Goal: Transaction & Acquisition: Purchase product/service

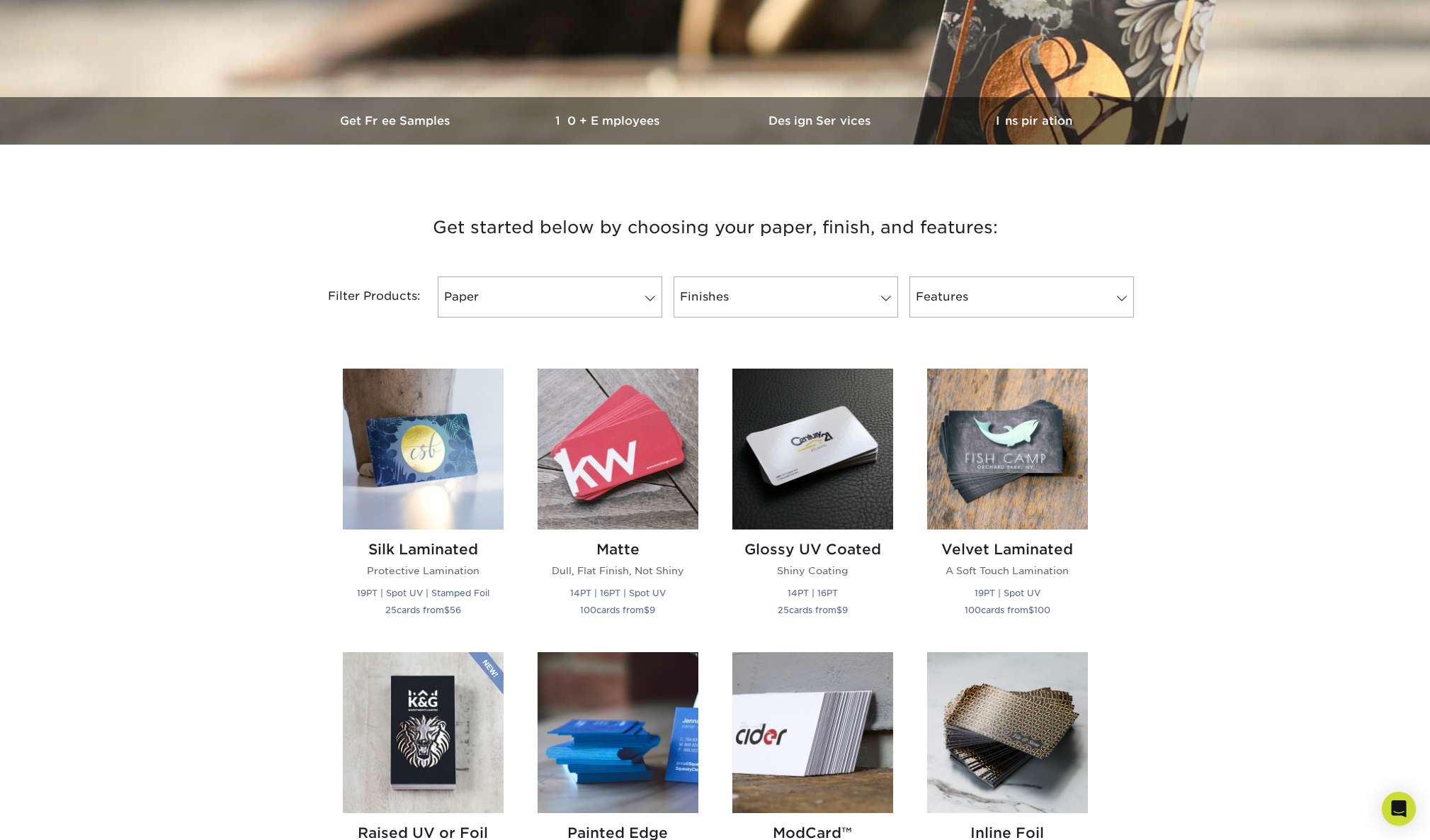
scroll to position [381, 0]
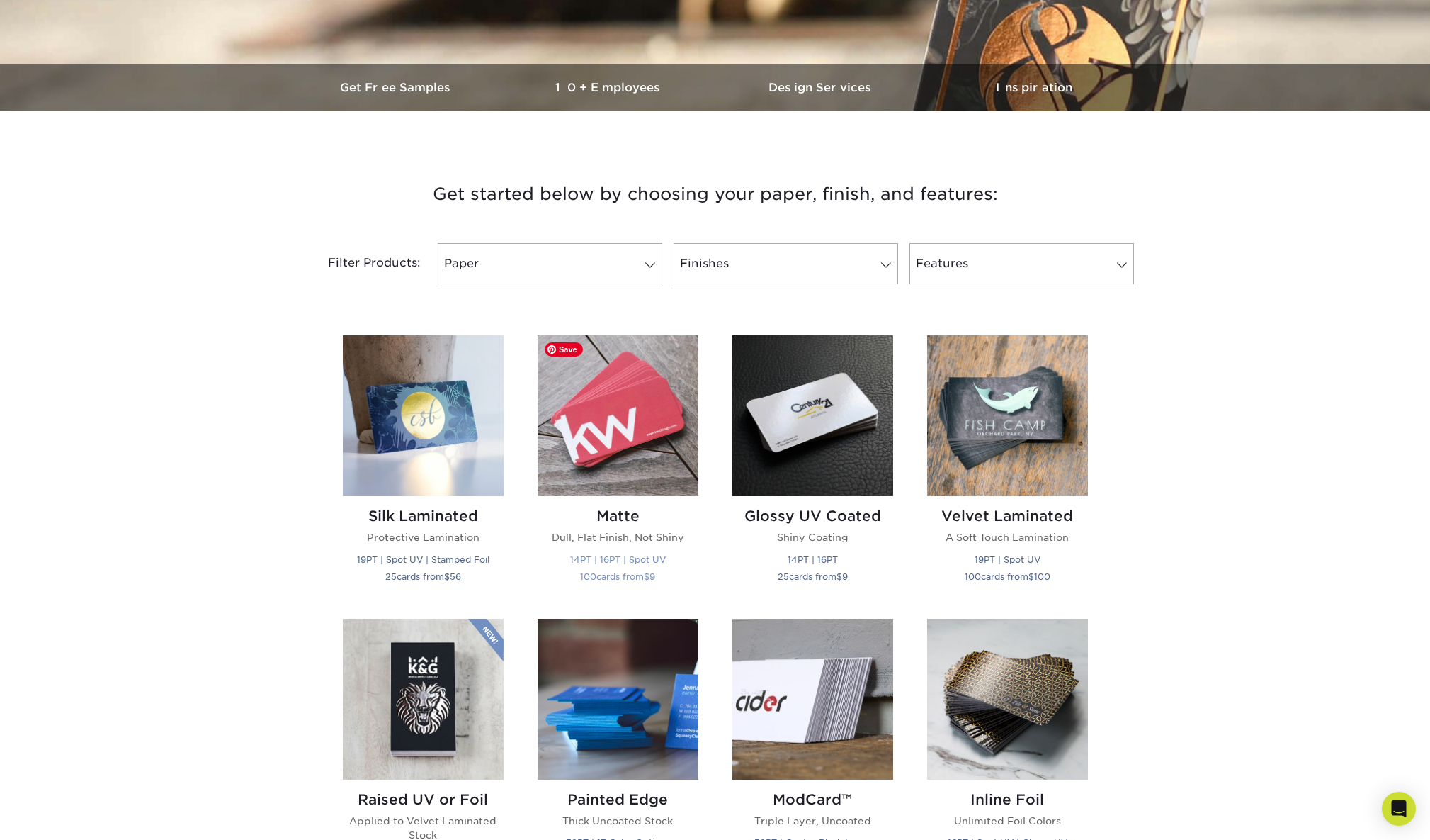
click at [637, 448] on img at bounding box center [618, 415] width 161 height 161
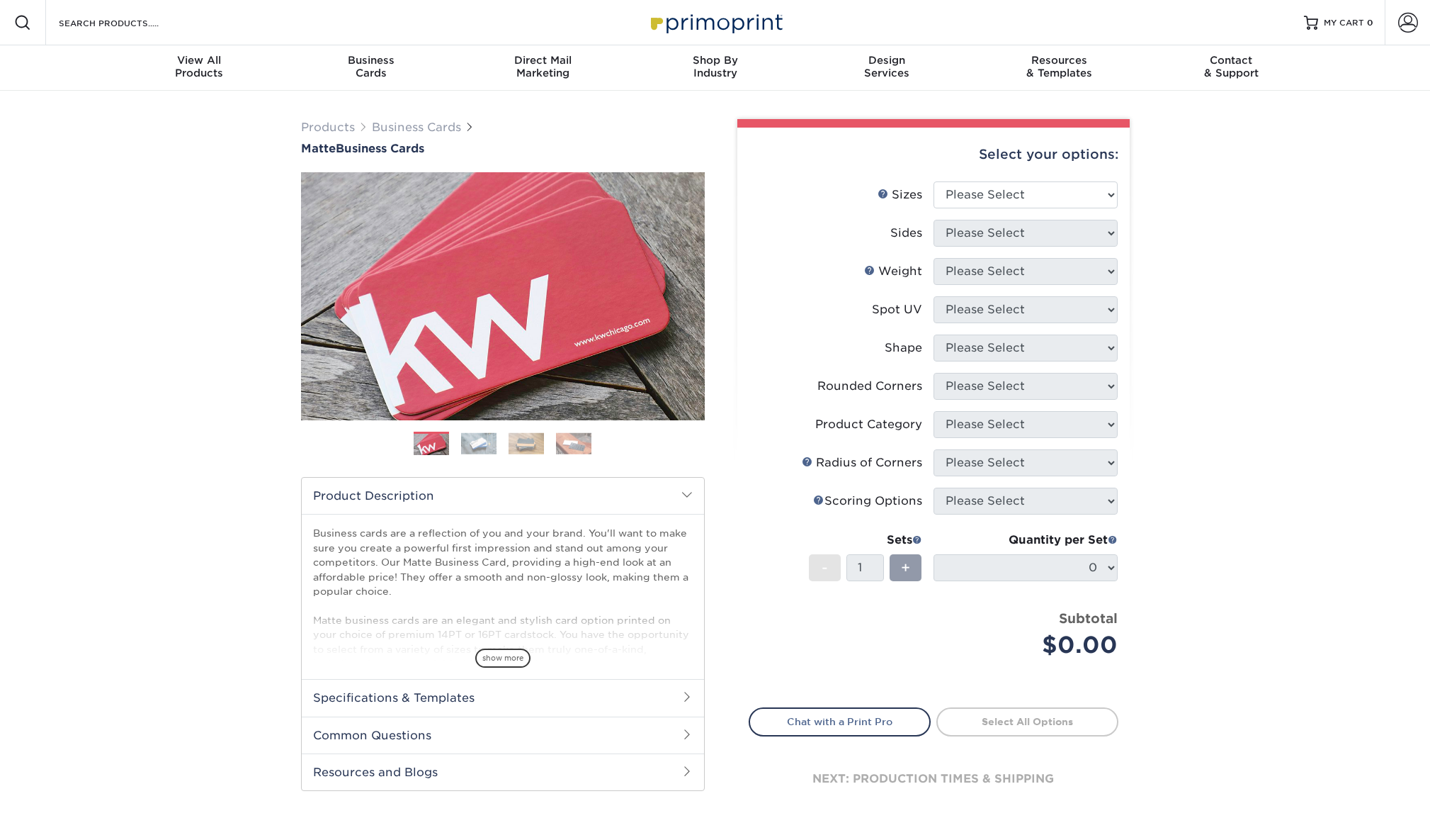
click at [476, 442] on img at bounding box center [478, 443] width 35 height 22
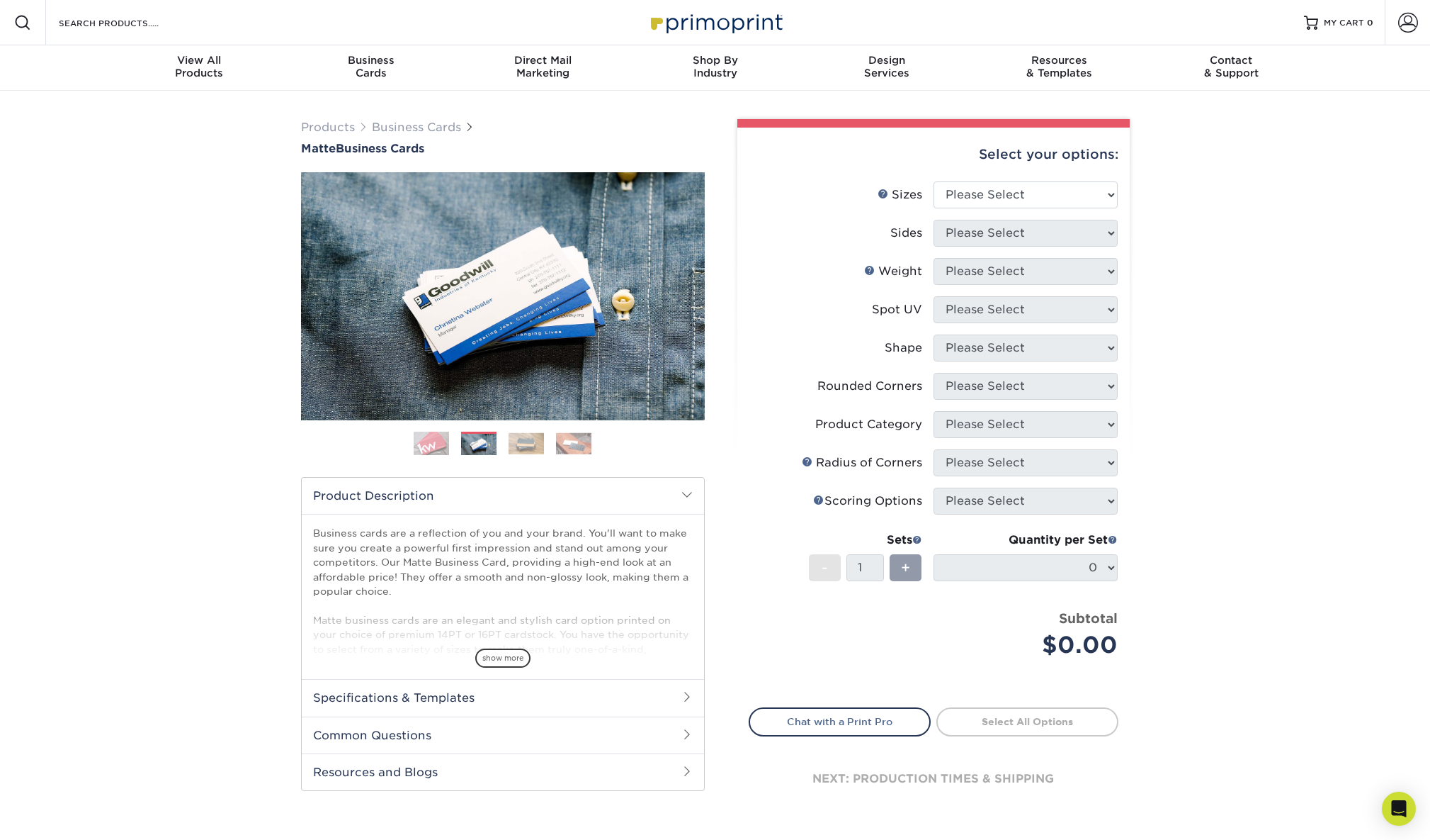
click at [515, 450] on img at bounding box center [526, 443] width 35 height 22
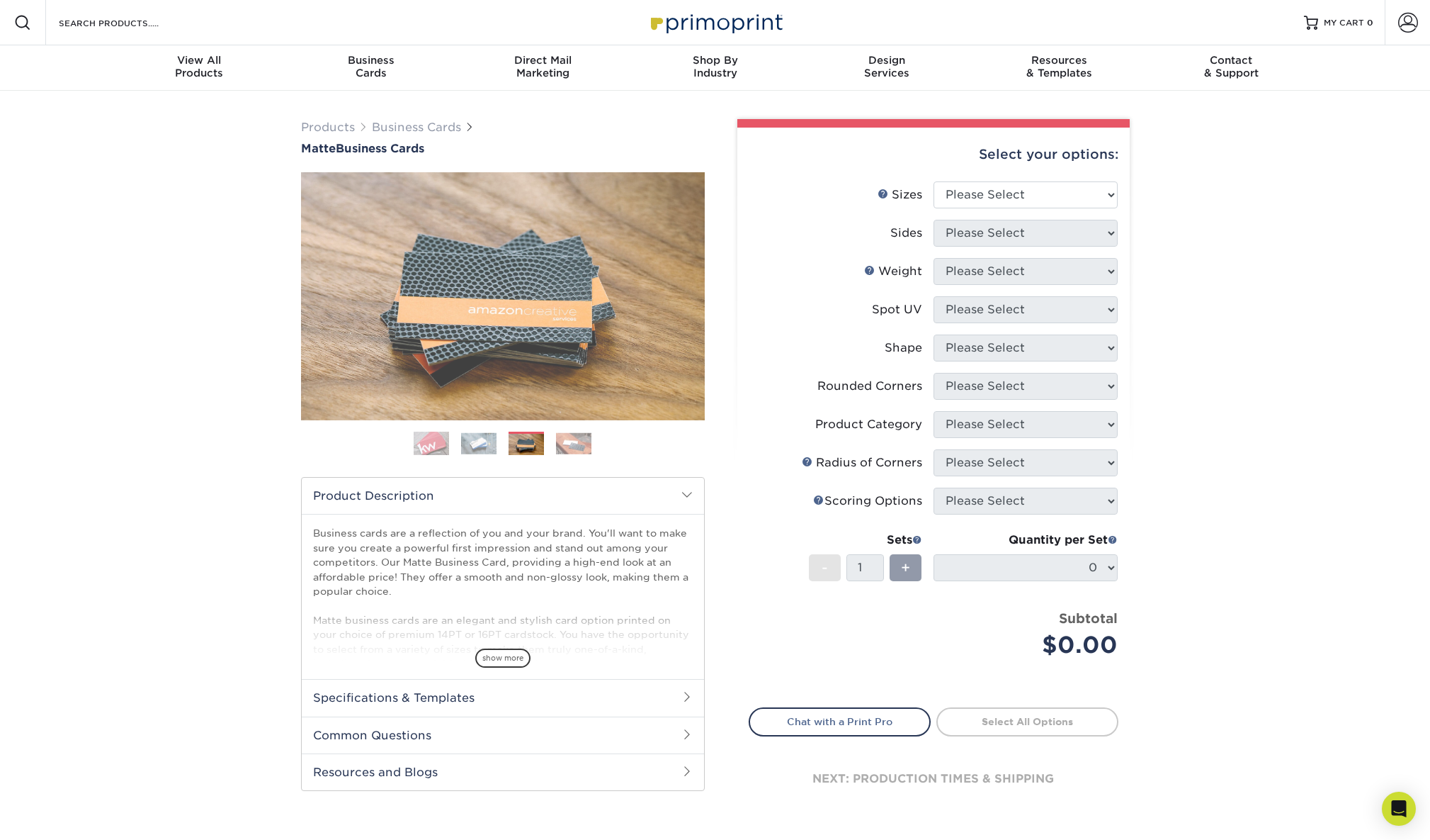
click at [565, 439] on img at bounding box center [574, 443] width 35 height 22
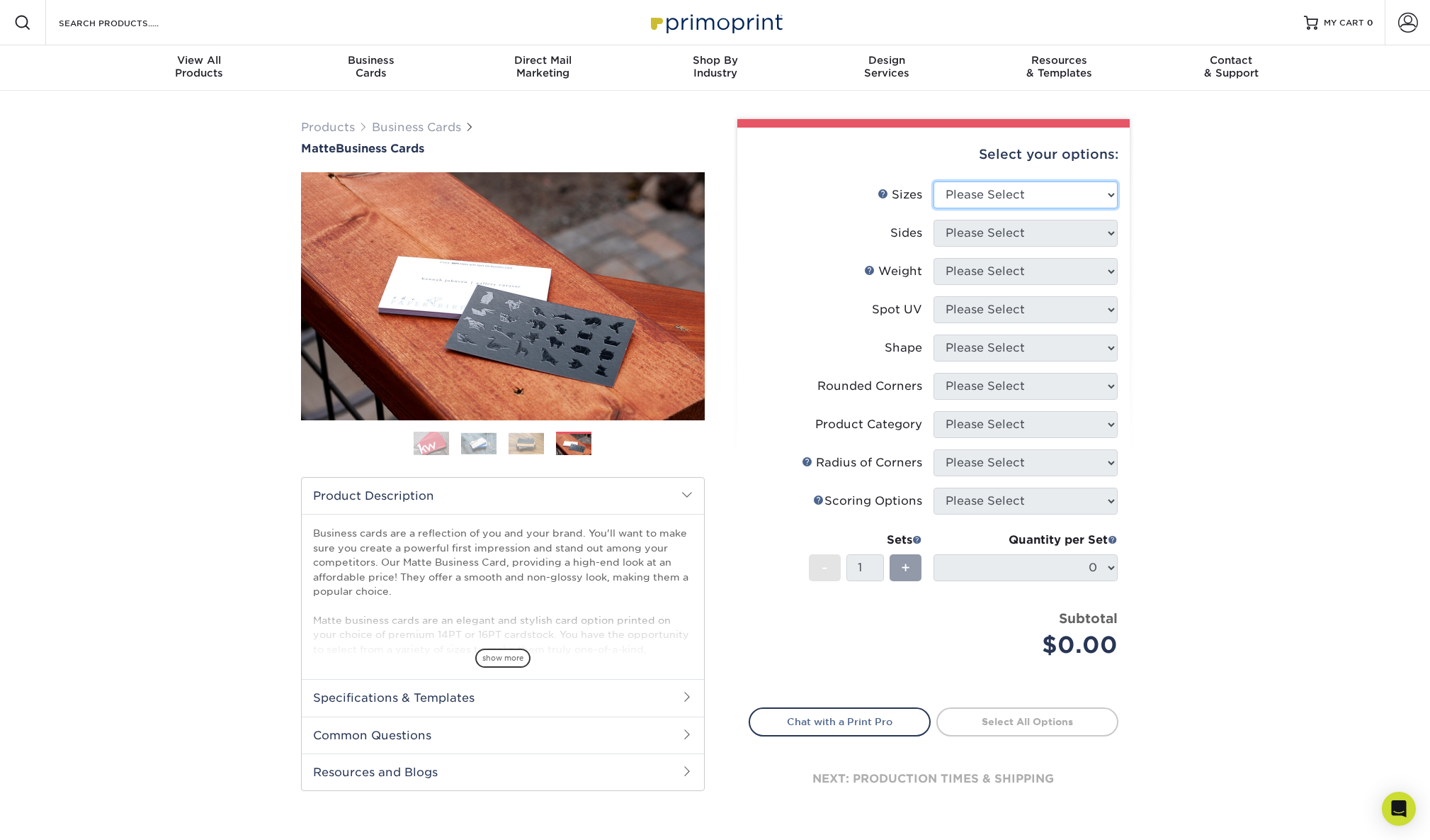
click at [1111, 197] on select "Please Select 1.5" x 3.5" - Mini 1.75" x 3.5" - Mini 2" x 2" - Square 2" x 3" -…" at bounding box center [1025, 195] width 185 height 27
select select "2.00x3.50"
click at [934, 182] on select "Please Select 1.5" x 3.5" - Mini 1.75" x 3.5" - Mini 2" x 2" - Square 2" x 3" -…" at bounding box center [1025, 195] width 185 height 27
click at [1108, 227] on select "Please Select Print Both Sides Print Front Only" at bounding box center [1025, 234] width 185 height 27
select select "13abbda7-1d64-4f25-8bb2-c179b224825d"
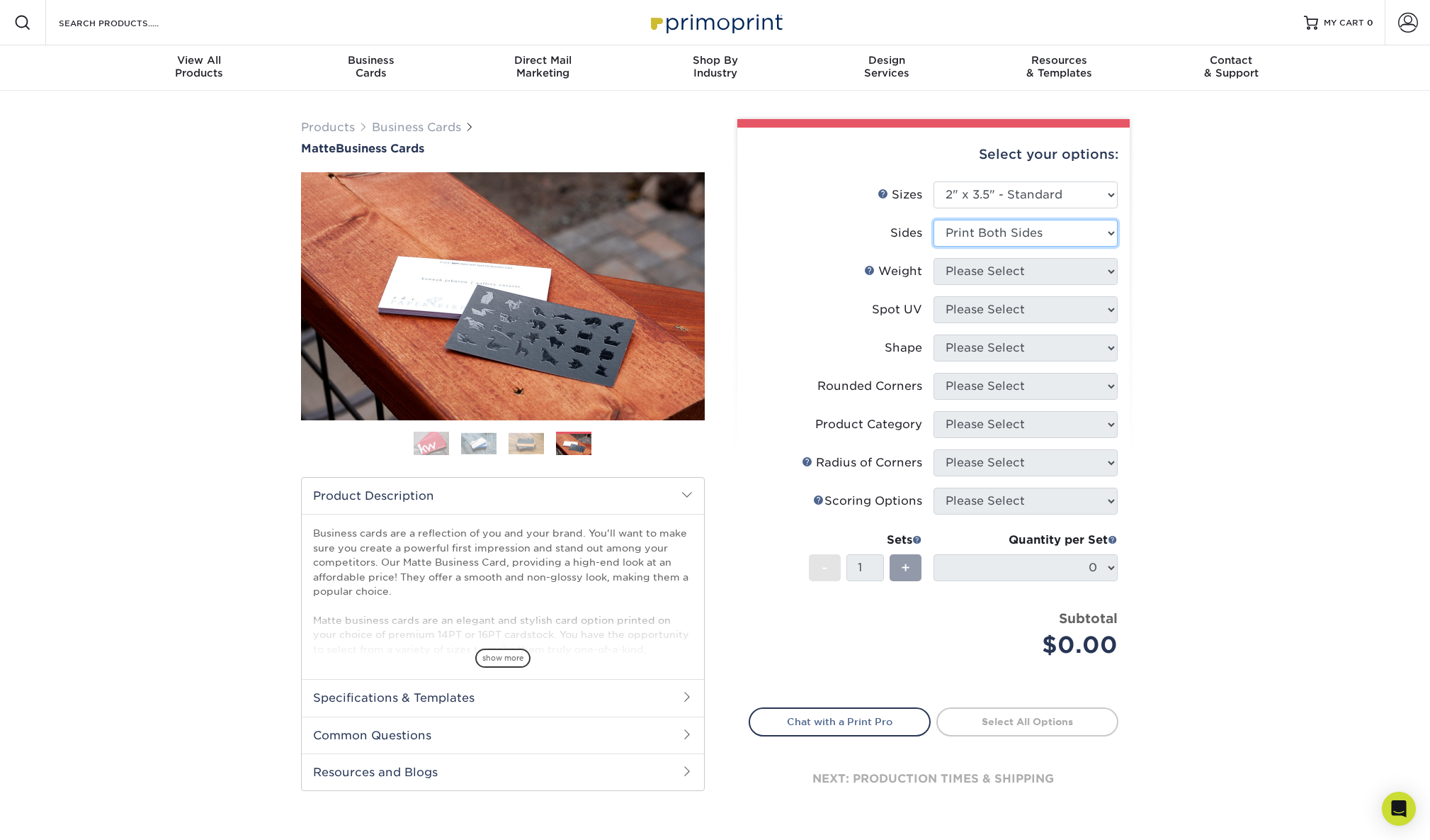
click at [934, 220] on select "Please Select Print Both Sides Print Front Only" at bounding box center [1025, 234] width 185 height 27
click at [1104, 266] on select "Please Select 16PT 14PT" at bounding box center [1025, 272] width 185 height 27
select select "16PT"
click at [934, 258] on select "Please Select 16PT 14PT" at bounding box center [1025, 272] width 185 height 27
click at [1107, 308] on select "Please Select No Spot UV Front and Back (Both Sides) Front Only Back Only" at bounding box center [1025, 310] width 185 height 27
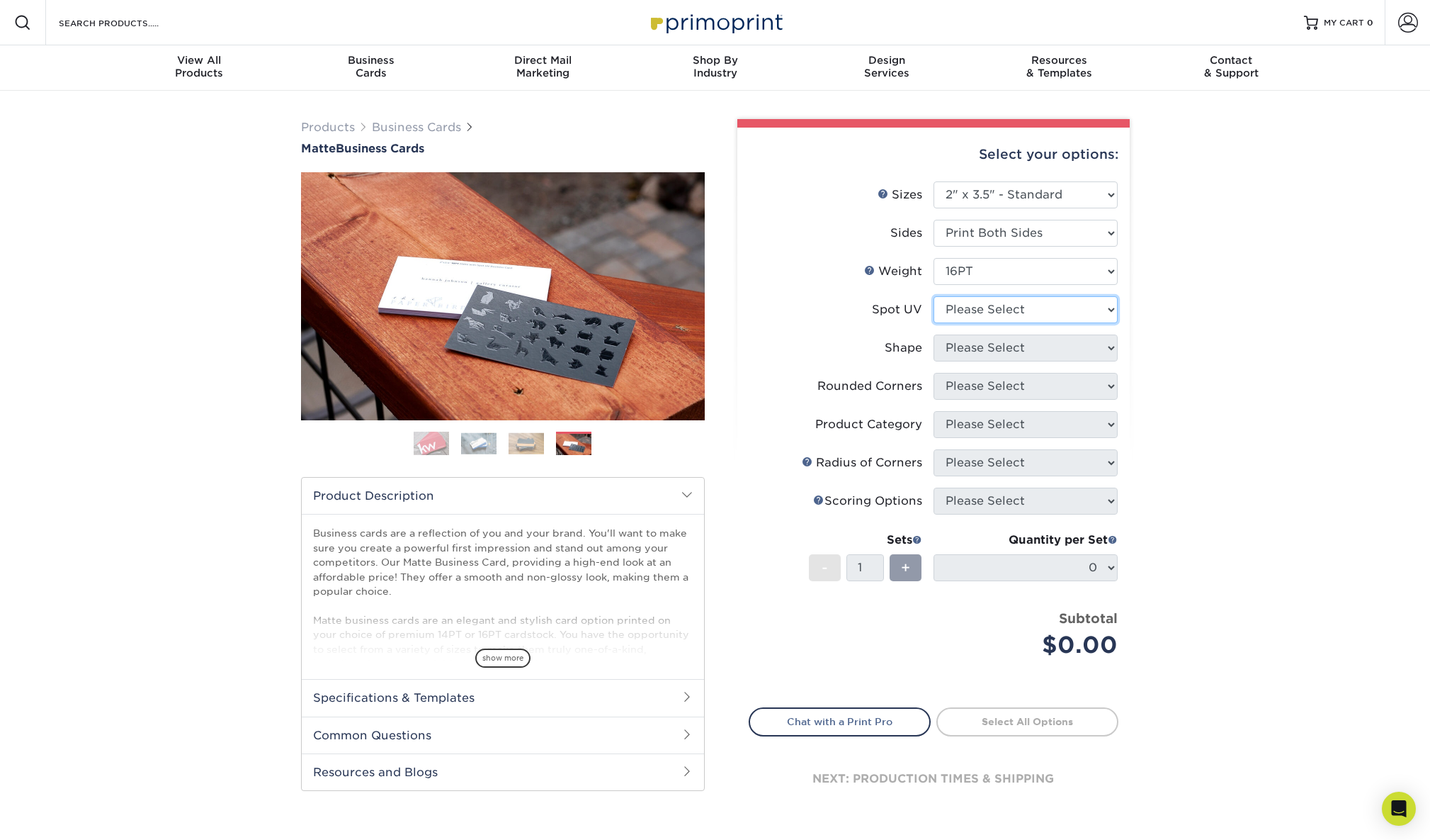
select select "3"
click at [934, 296] on select "Please Select No Spot UV Front and Back (Both Sides) Front Only Back Only" at bounding box center [1025, 310] width 185 height 27
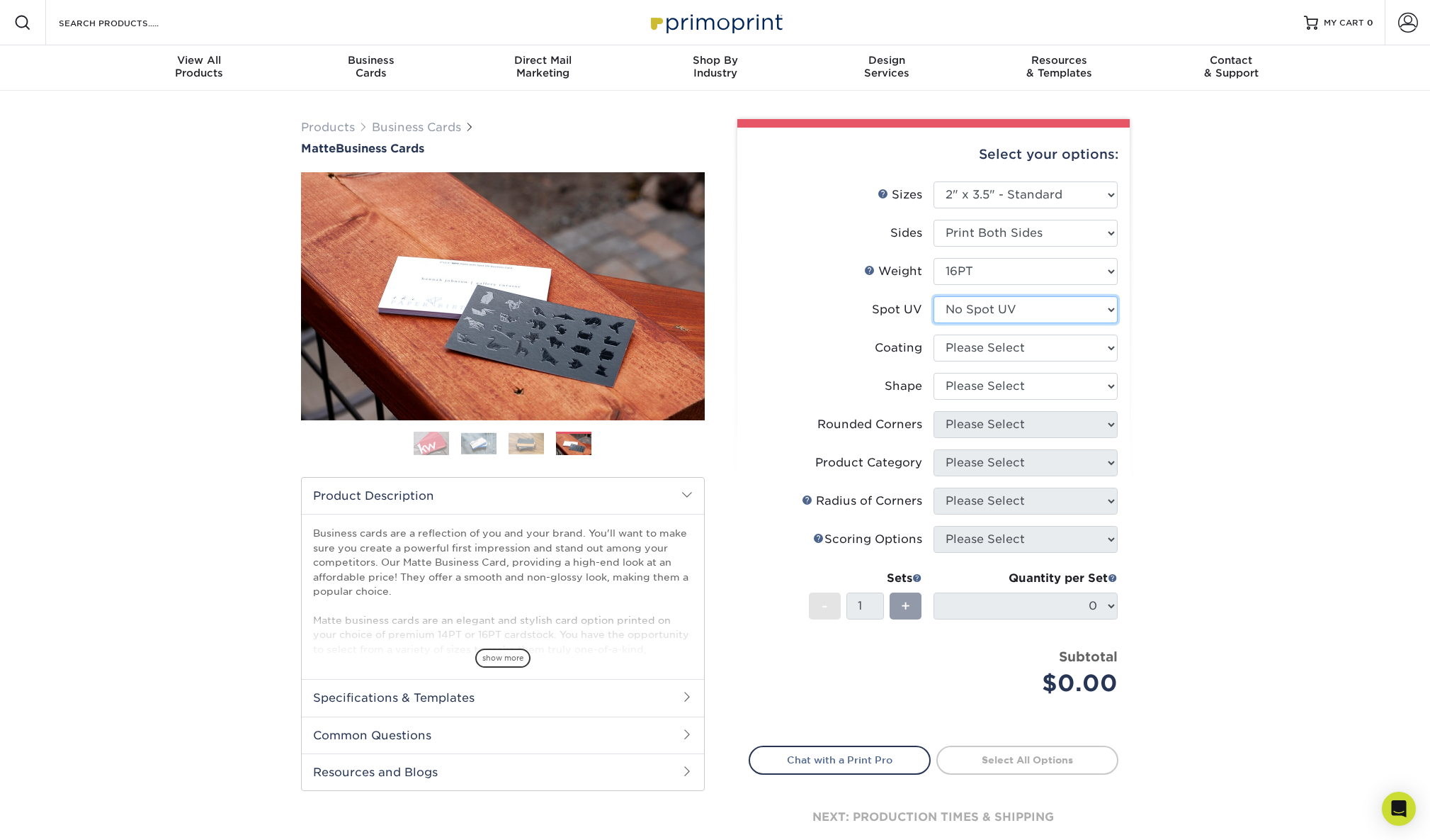
click at [1108, 300] on select "Please Select No Spot UV Front and Back (Both Sides) Front Only Back Only" at bounding box center [1025, 310] width 185 height 27
click at [1111, 345] on select at bounding box center [1025, 348] width 185 height 27
select select "121bb7b5-3b4d-429f-bd8d-bbf80e953313"
click at [934, 335] on select at bounding box center [1025, 348] width 185 height 27
click at [0, 0] on div at bounding box center [0, 0] width 0 height 0
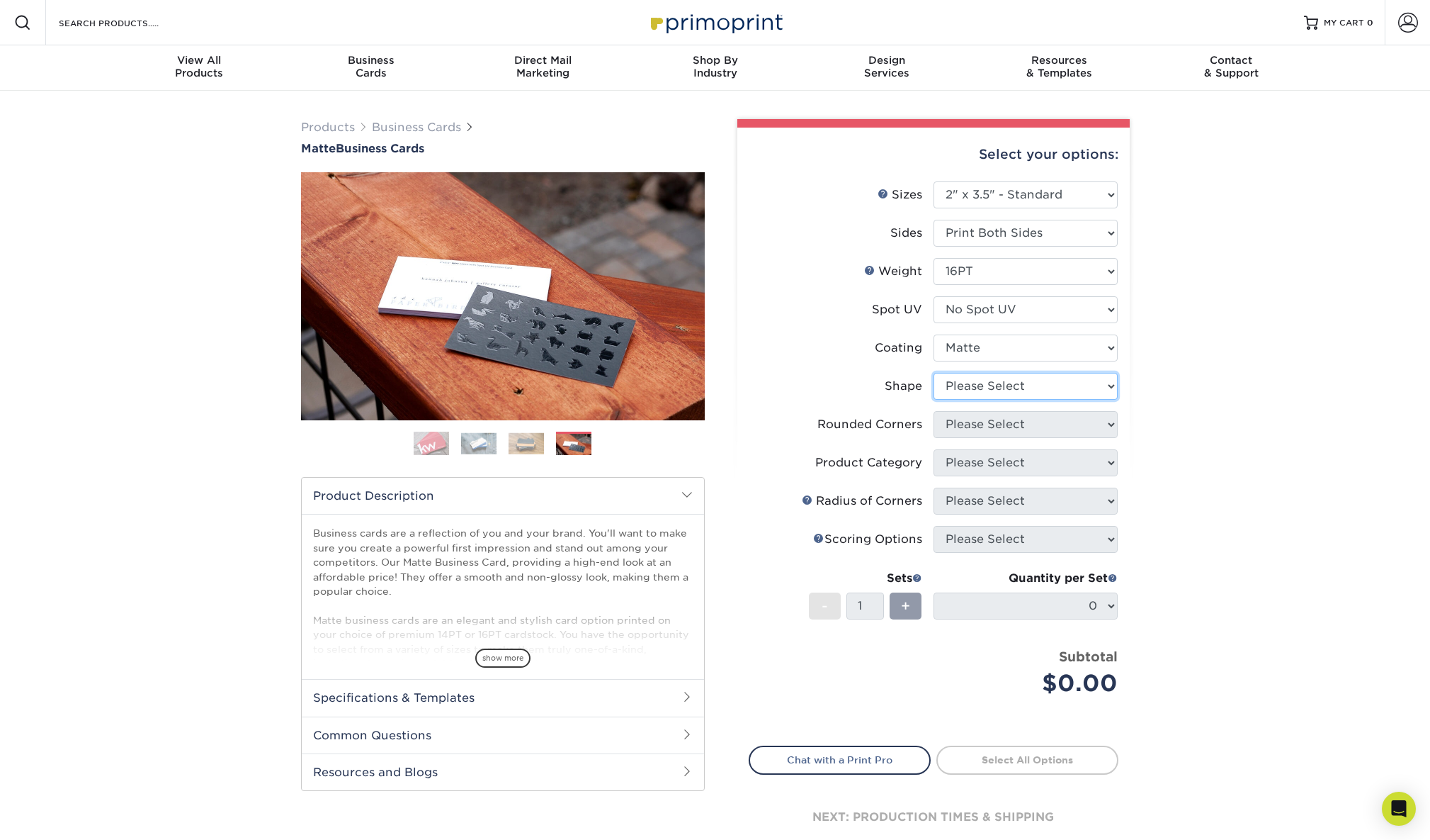
click at [1093, 385] on select "Please Select Standard Oval" at bounding box center [1025, 386] width 185 height 27
select select "standard"
click at [934, 373] on select "Please Select Standard Oval" at bounding box center [1025, 386] width 185 height 27
click at [1103, 418] on select "Please Select Yes - Round 2 Corners Yes - Round 4 Corners No" at bounding box center [1025, 425] width 185 height 27
select select "76a3b848-63b4-4449-aad1-d9e81d5a60f5"
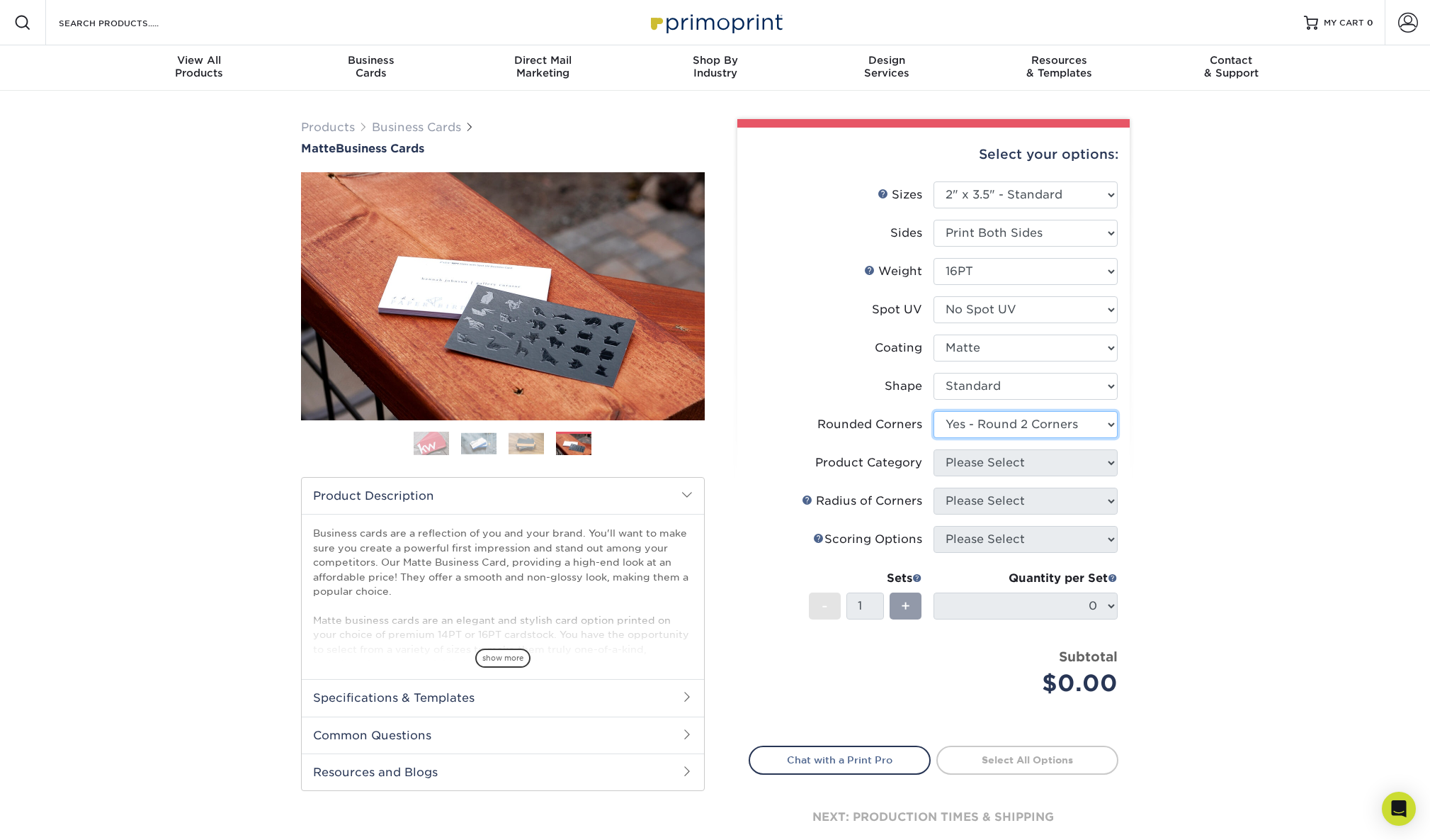
click at [934, 411] on select "Please Select Yes - Round 2 Corners Yes - Round 4 Corners No" at bounding box center [1025, 425] width 185 height 27
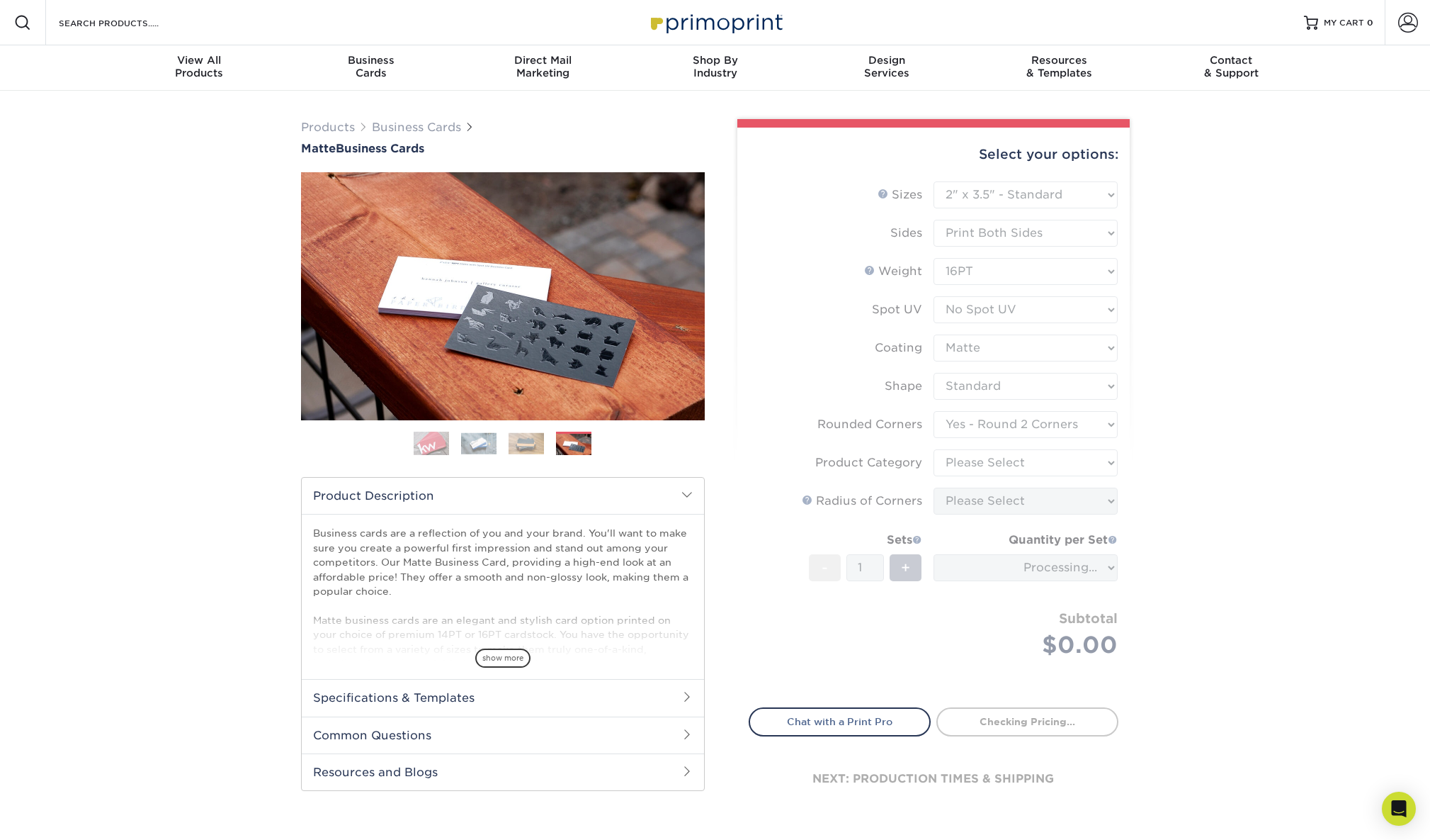
click at [438, 445] on img at bounding box center [431, 443] width 35 height 35
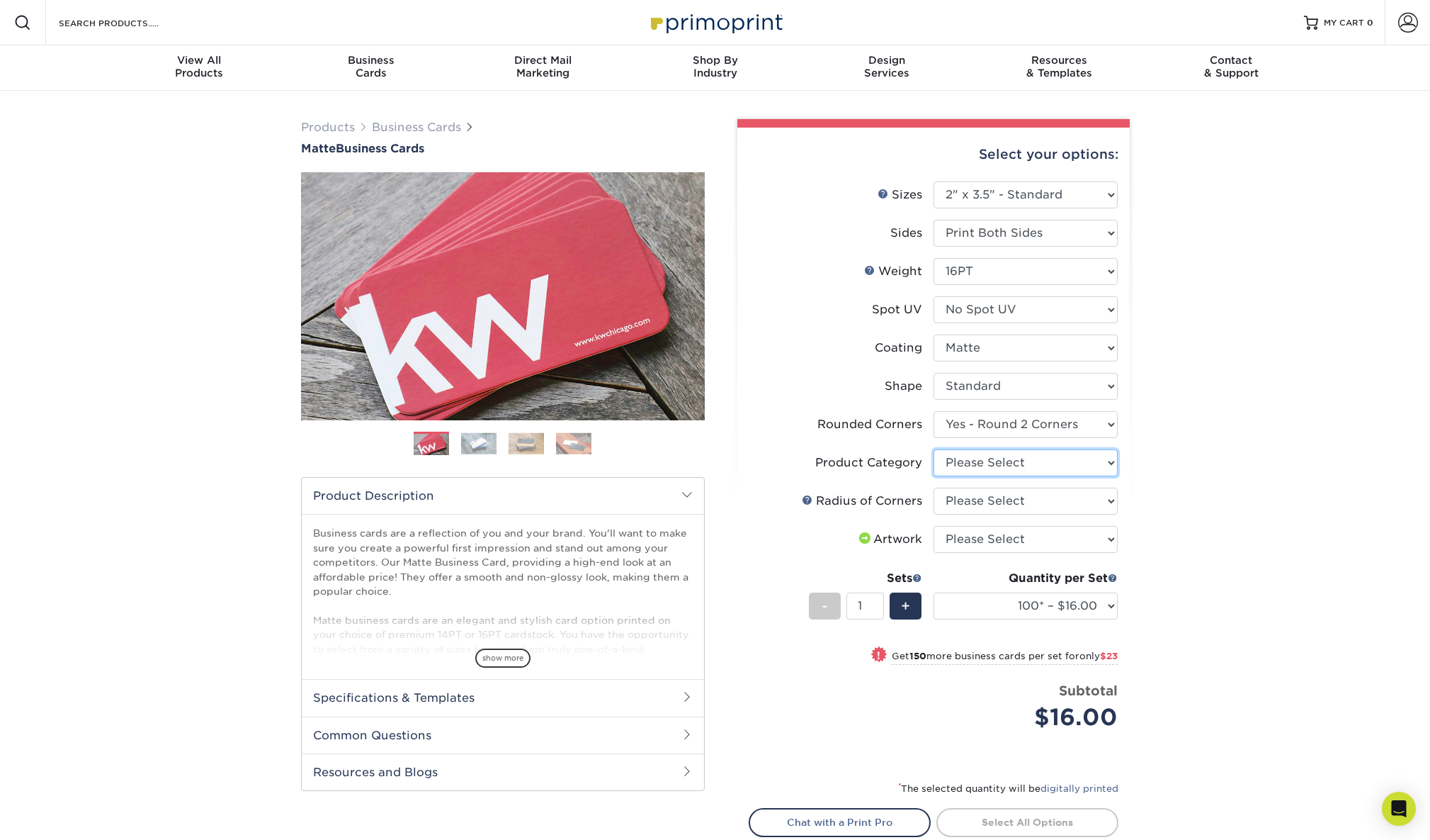
click at [1092, 455] on select "Please Select Business Cards" at bounding box center [1025, 463] width 185 height 27
select select "3b5148f1-0588-4f88-a218-97bcfdce65c1"
click at [934, 449] on select "Please Select Business Cards" at bounding box center [1025, 463] width 185 height 27
click at [1104, 423] on select "Please Select Yes - Round 2 Corners Yes - Round 4 Corners No" at bounding box center [1025, 425] width 185 height 27
select select "0"
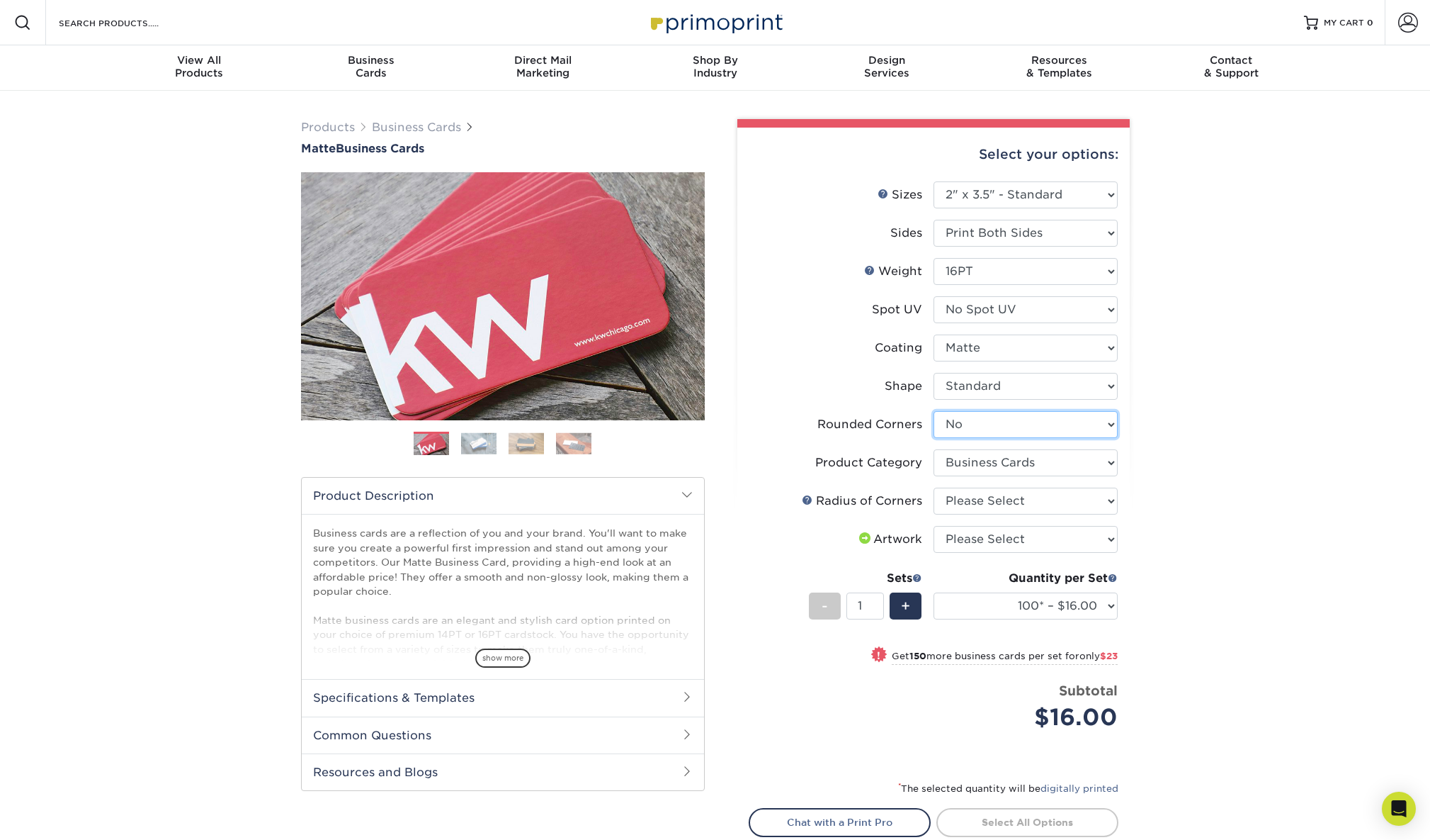
click at [934, 411] on select "Please Select Yes - Round 2 Corners Yes - Round 4 Corners No" at bounding box center [1025, 425] width 185 height 27
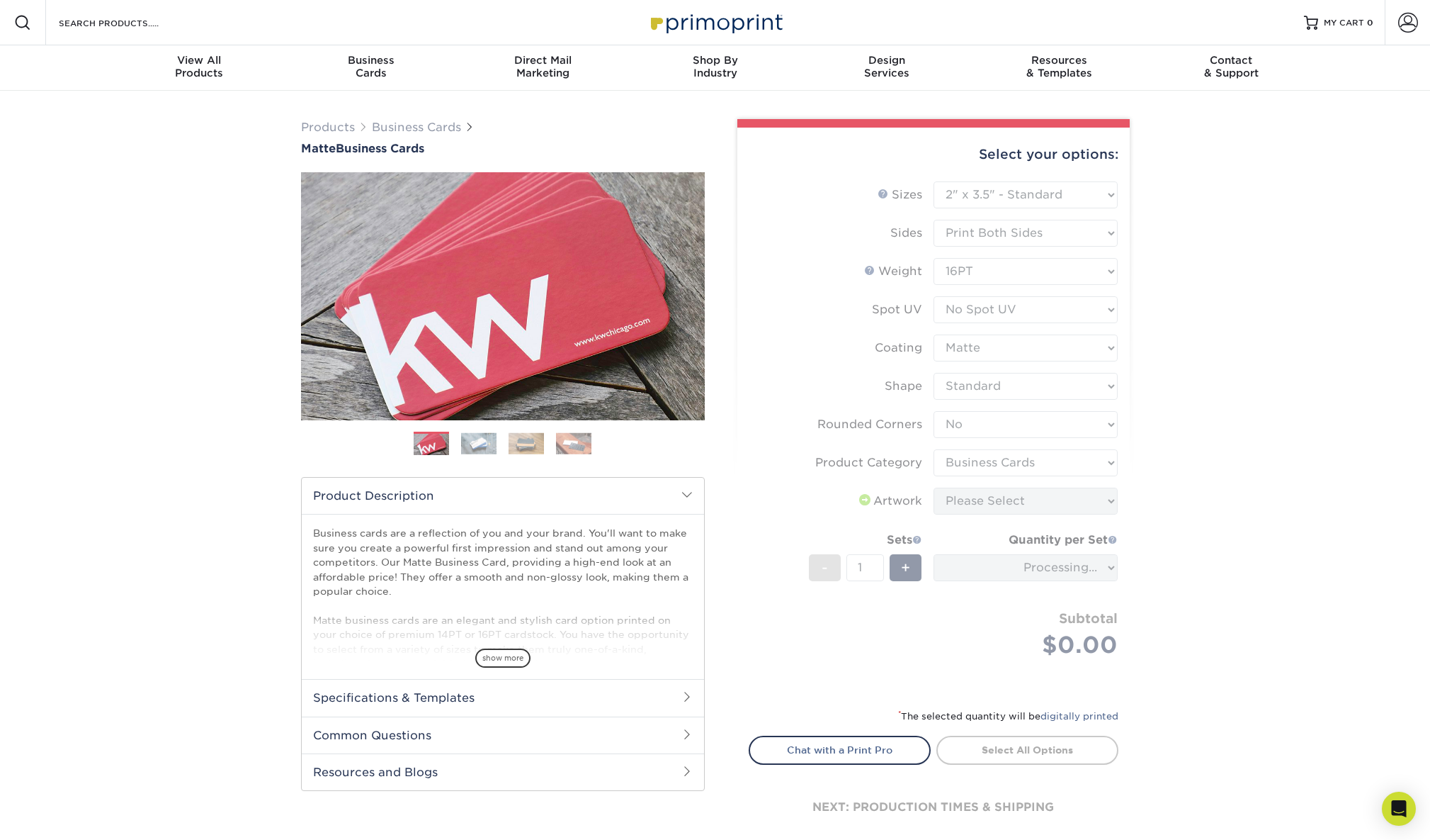
click at [1102, 459] on form "Sizes Help Sizes Please Select 1.5" x 3.5" - Mini 1.75" x 3.5" - Mini 2" x 2" -…" at bounding box center [934, 436] width 370 height 509
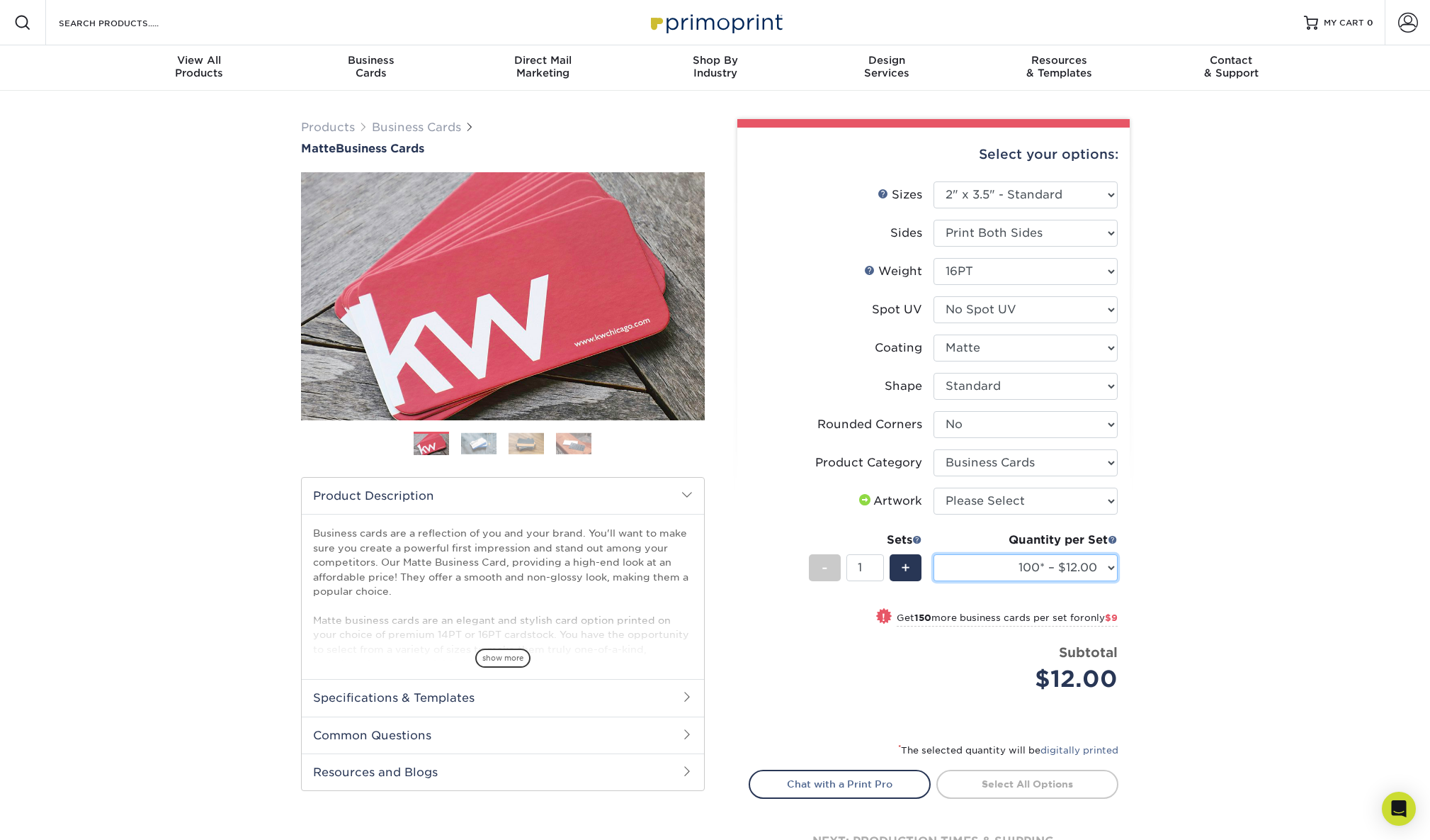
click at [1104, 566] on select "100* – $12.00 250* – $21.00 500 – $42.00 1000 – $53.00 (free shipping*) 2500 – …" at bounding box center [1025, 567] width 185 height 27
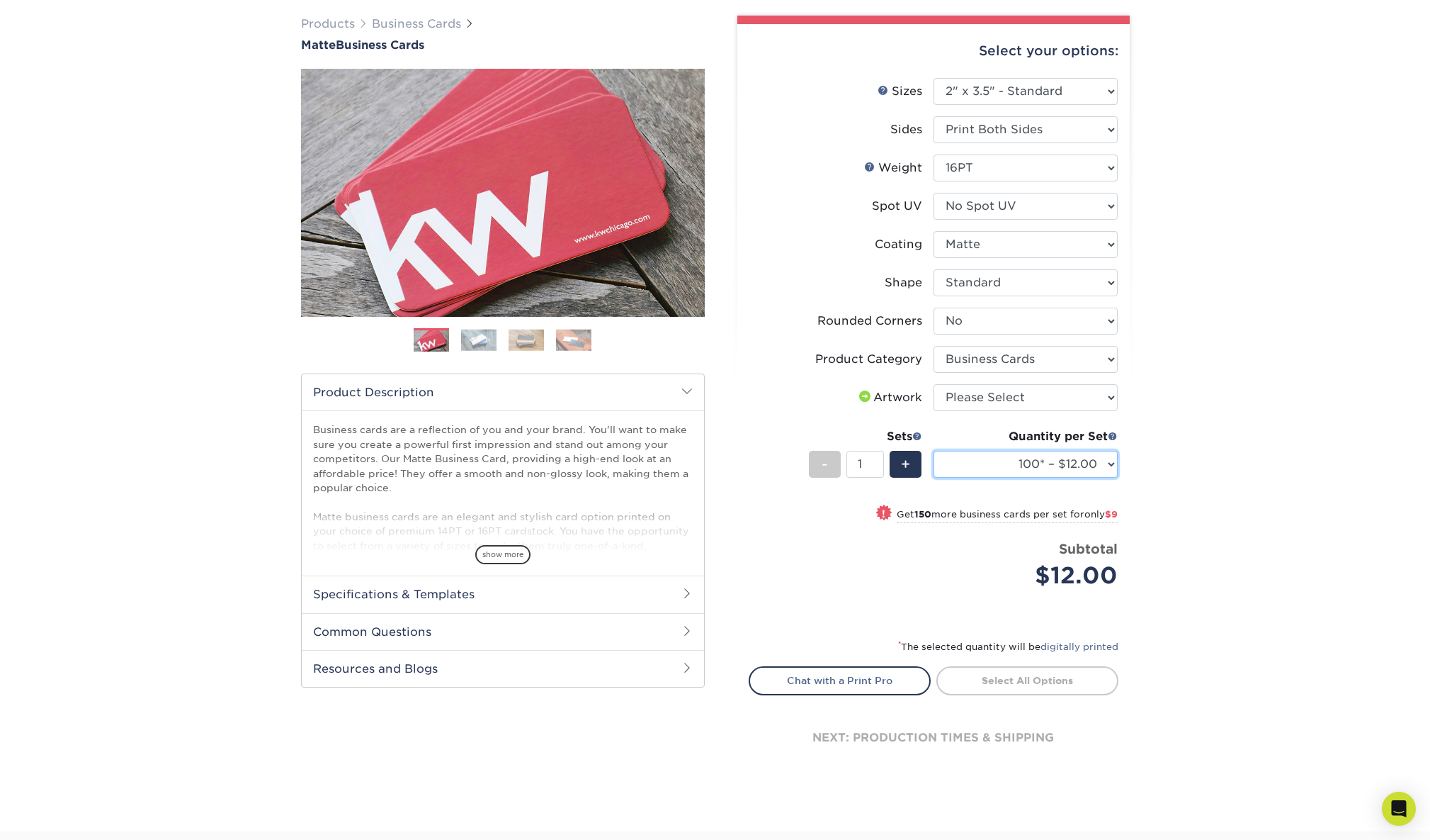
scroll to position [105, 0]
click at [1115, 467] on select "100* – $12.00 250* – $21.00 500 – $42.00 1000 – $53.00 (free shipping*) 2500 – …" at bounding box center [1025, 464] width 185 height 27
select select "250* – $21.00"
click at [934, 450] on select "100* – $12.00 250* – $21.00 500 – $42.00 1000 – $53.00 (free shipping*) 2500 – …" at bounding box center [1025, 464] width 185 height 27
click at [1077, 390] on select "Please Select I will upload files I need a design - $100" at bounding box center [1025, 397] width 185 height 27
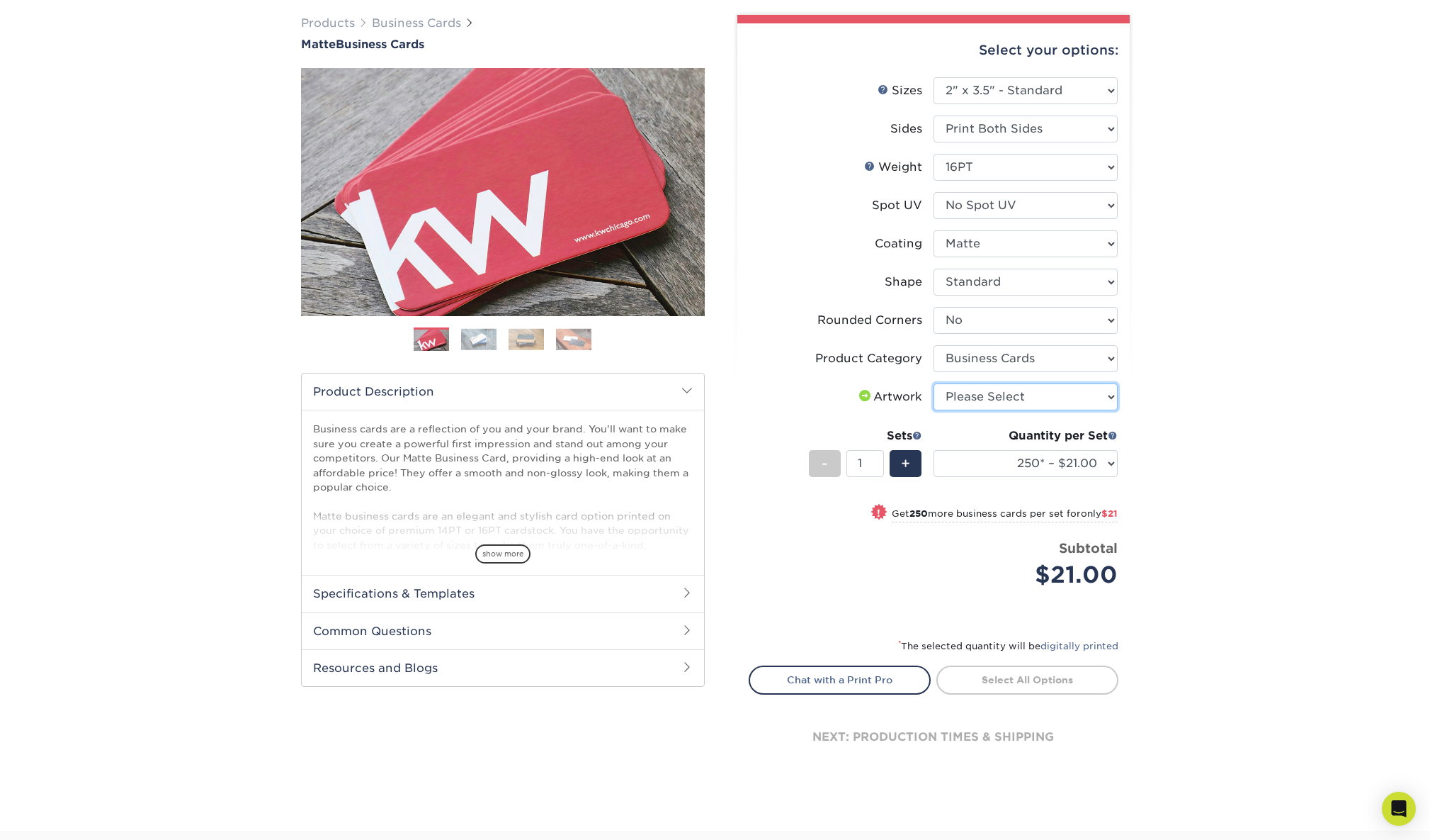
select select "upload"
click at [934, 384] on select "Please Select I will upload files I need a design - $100" at bounding box center [1025, 397] width 185 height 27
click at [1052, 683] on link "Proceed to Shipping" at bounding box center [1027, 678] width 182 height 25
type input "Set 1"
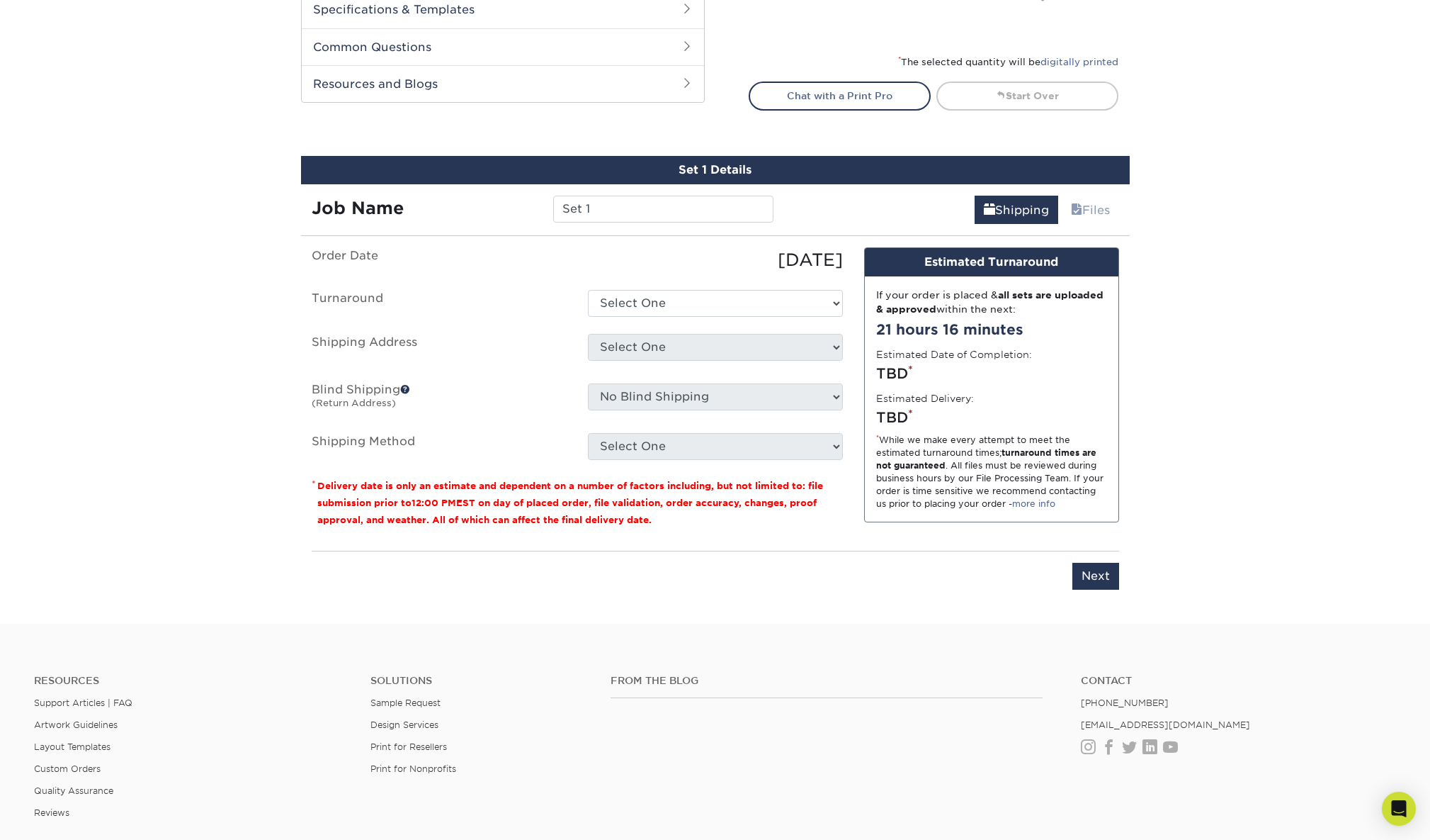
scroll to position [807, 0]
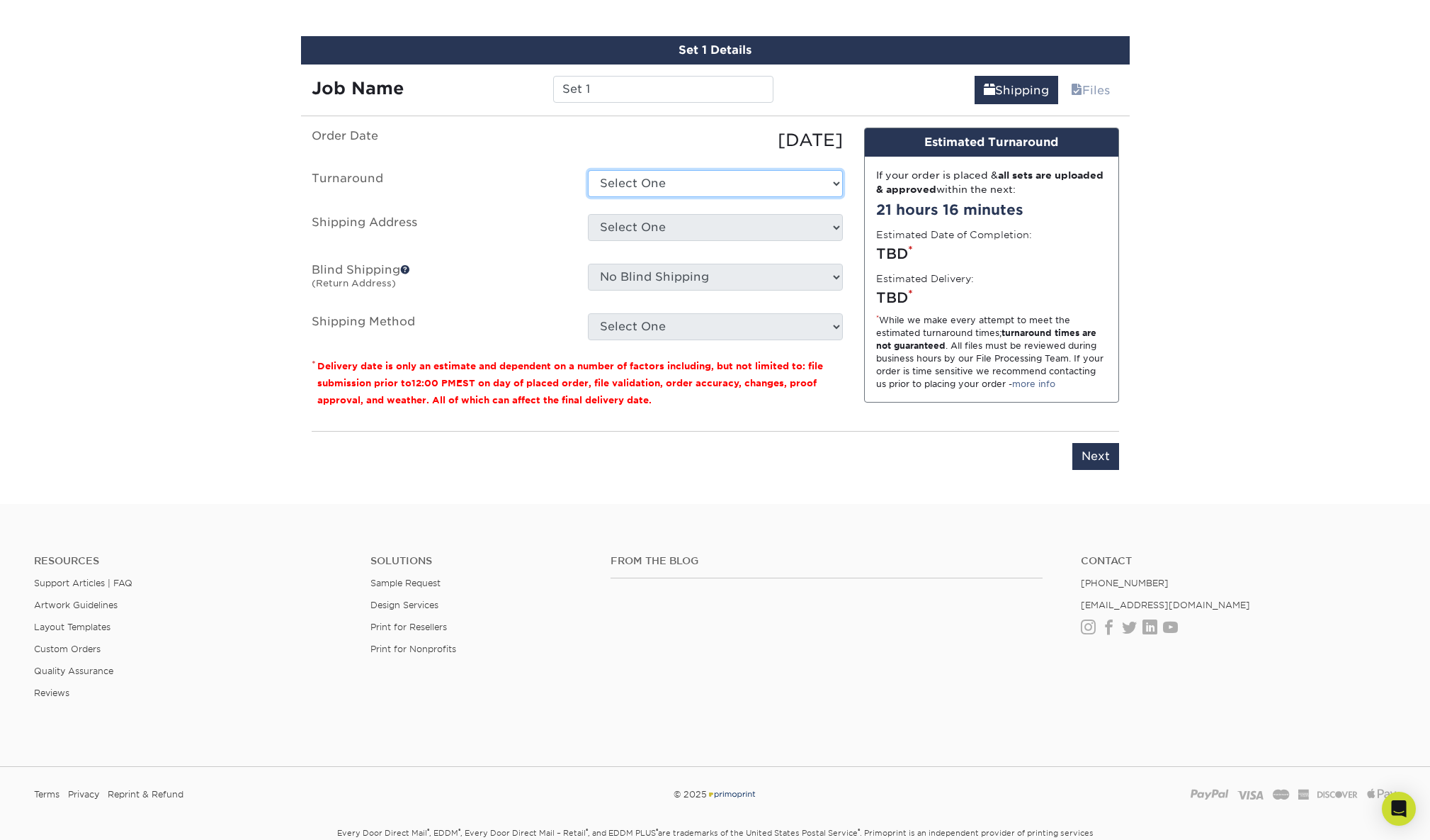
click at [826, 176] on select "Select One 2-4 Business Days 2 Day Next Business Day" at bounding box center [715, 184] width 255 height 27
select select "23721297-b68b-4846-ba83-3171e6bd9d78"
click at [588, 170] on select "Select One 2-4 Business Days 2 Day Next Business Day" at bounding box center [715, 184] width 255 height 27
click at [837, 225] on select "Select One + Add New Address - Login" at bounding box center [715, 227] width 255 height 27
select select "newaddress"
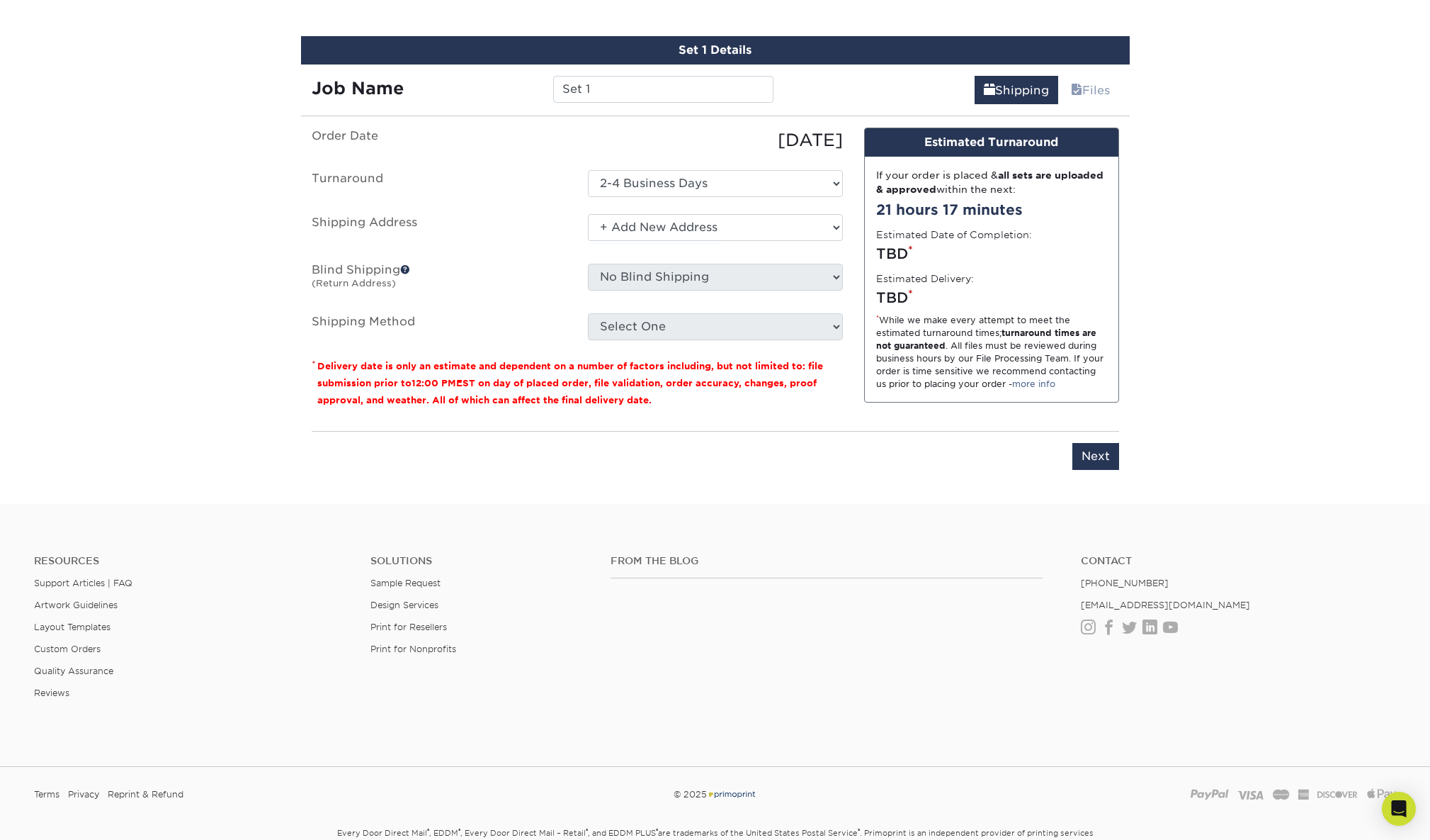
click at [588, 214] on select "Select One + Add New Address - Login" at bounding box center [715, 227] width 255 height 27
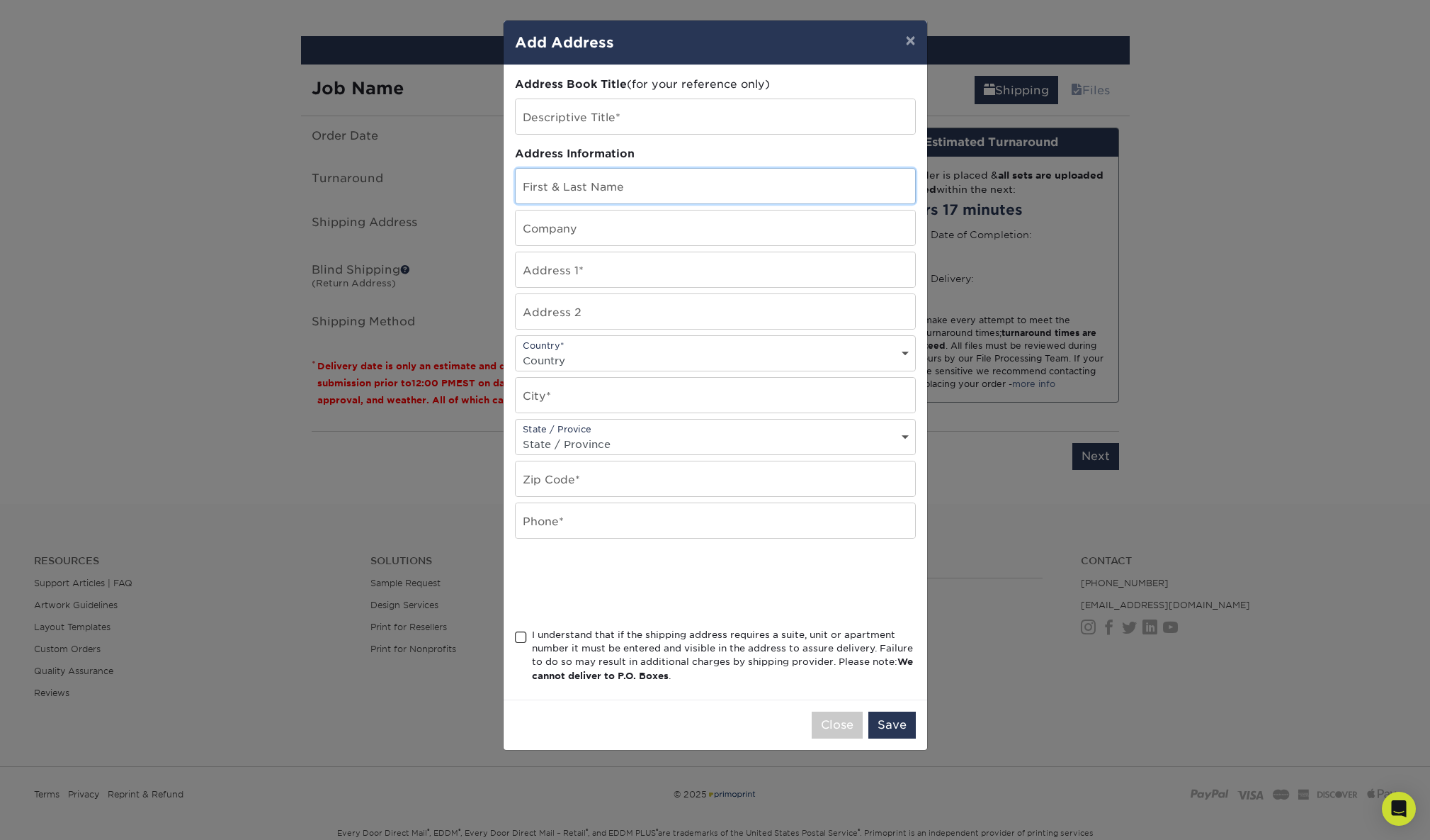
click at [579, 192] on input "text" at bounding box center [715, 185] width 400 height 35
type input "[PERSON_NAME]"
type input "4811 S 3145 W"
select select "US"
type input "[GEOGRAPHIC_DATA]"
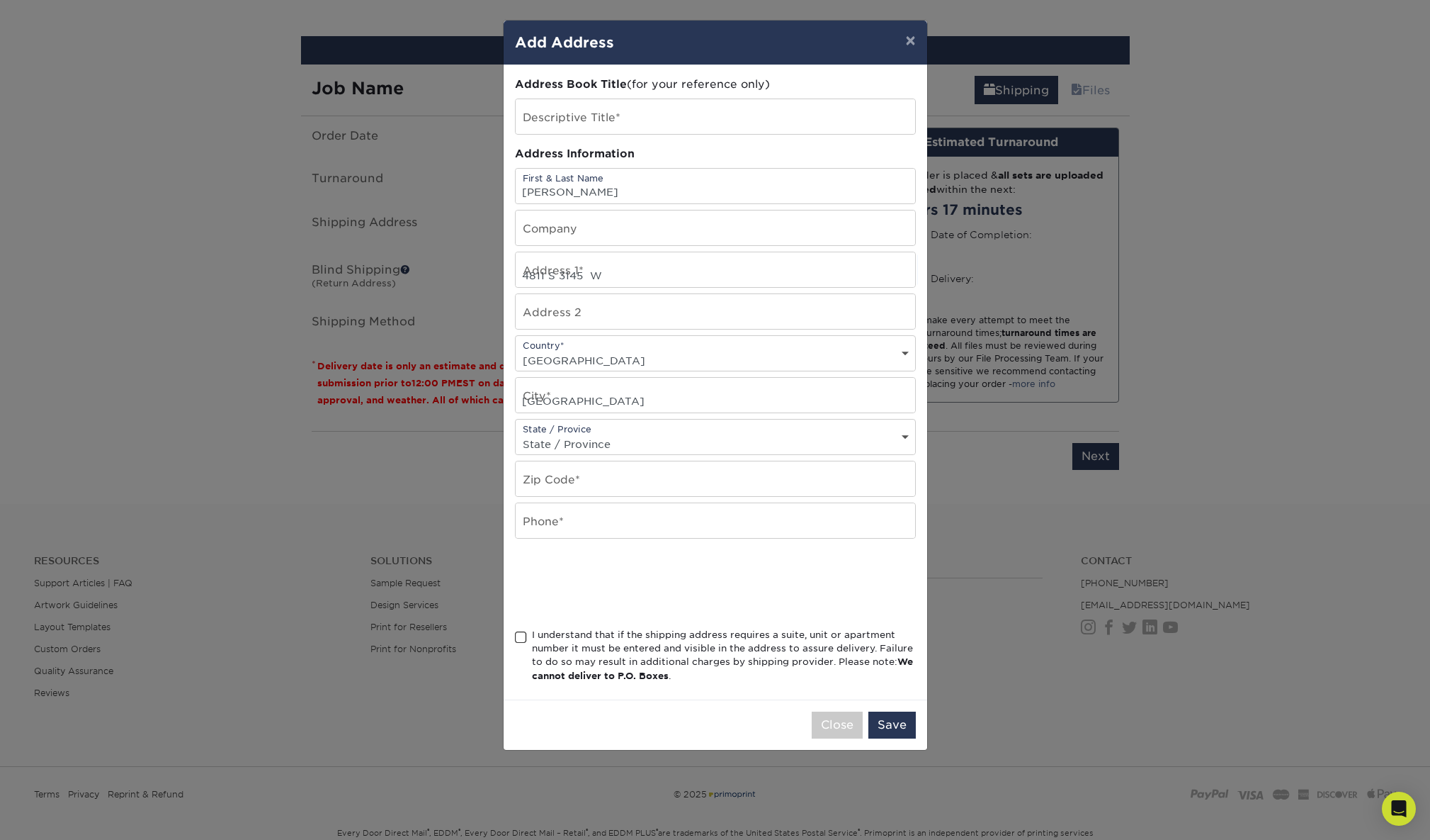
select select "UT"
type input "84129-2519"
type input "8018227564"
click at [674, 195] on input "[PERSON_NAME]" at bounding box center [715, 185] width 400 height 35
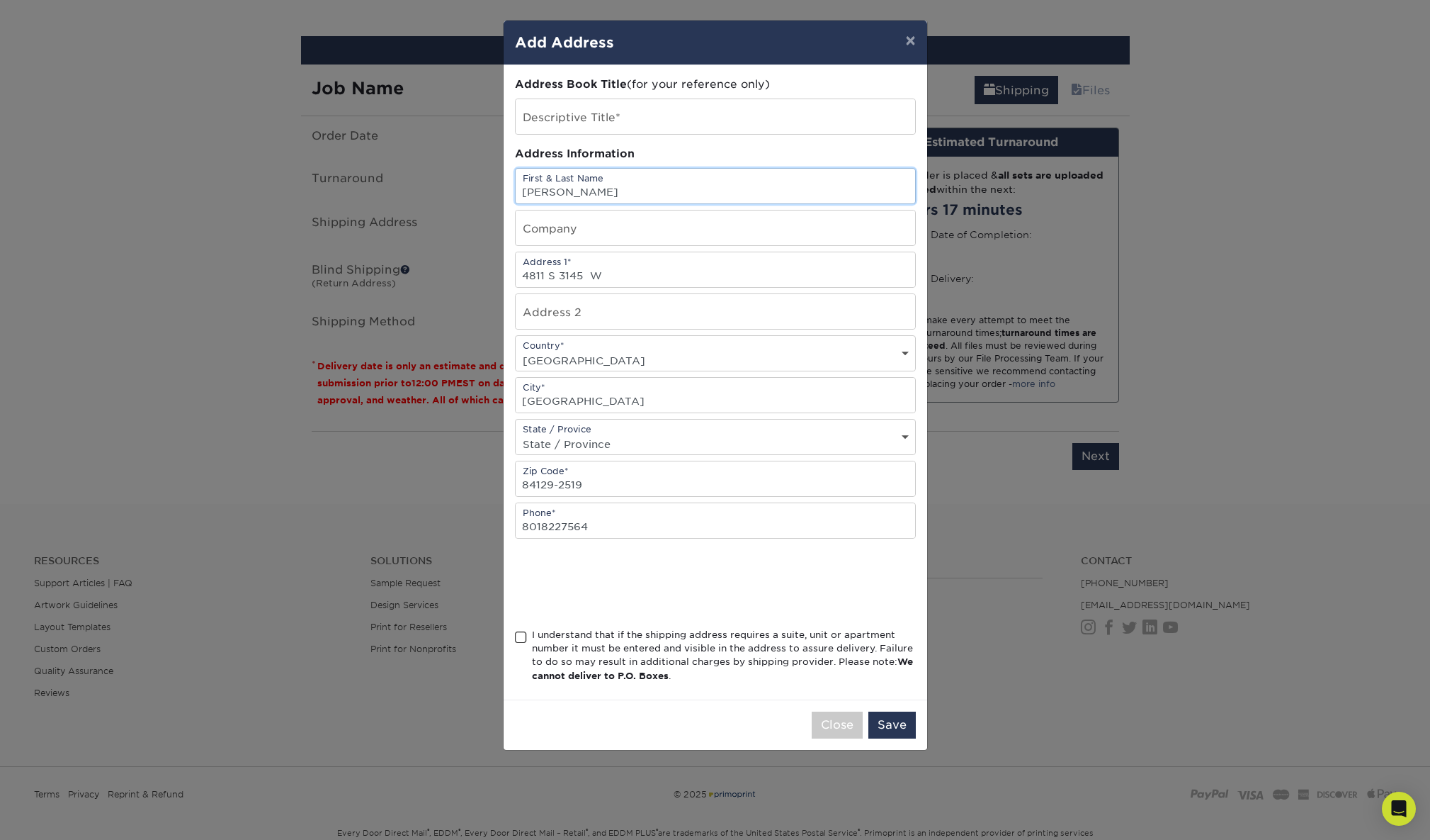
click at [674, 195] on input "[PERSON_NAME]" at bounding box center [715, 185] width 400 height 35
drag, startPoint x: 674, startPoint y: 195, endPoint x: 673, endPoint y: 202, distance: 7.1
click at [674, 195] on input "[PERSON_NAME]" at bounding box center [715, 185] width 400 height 35
click at [910, 720] on button "Save" at bounding box center [892, 725] width 47 height 27
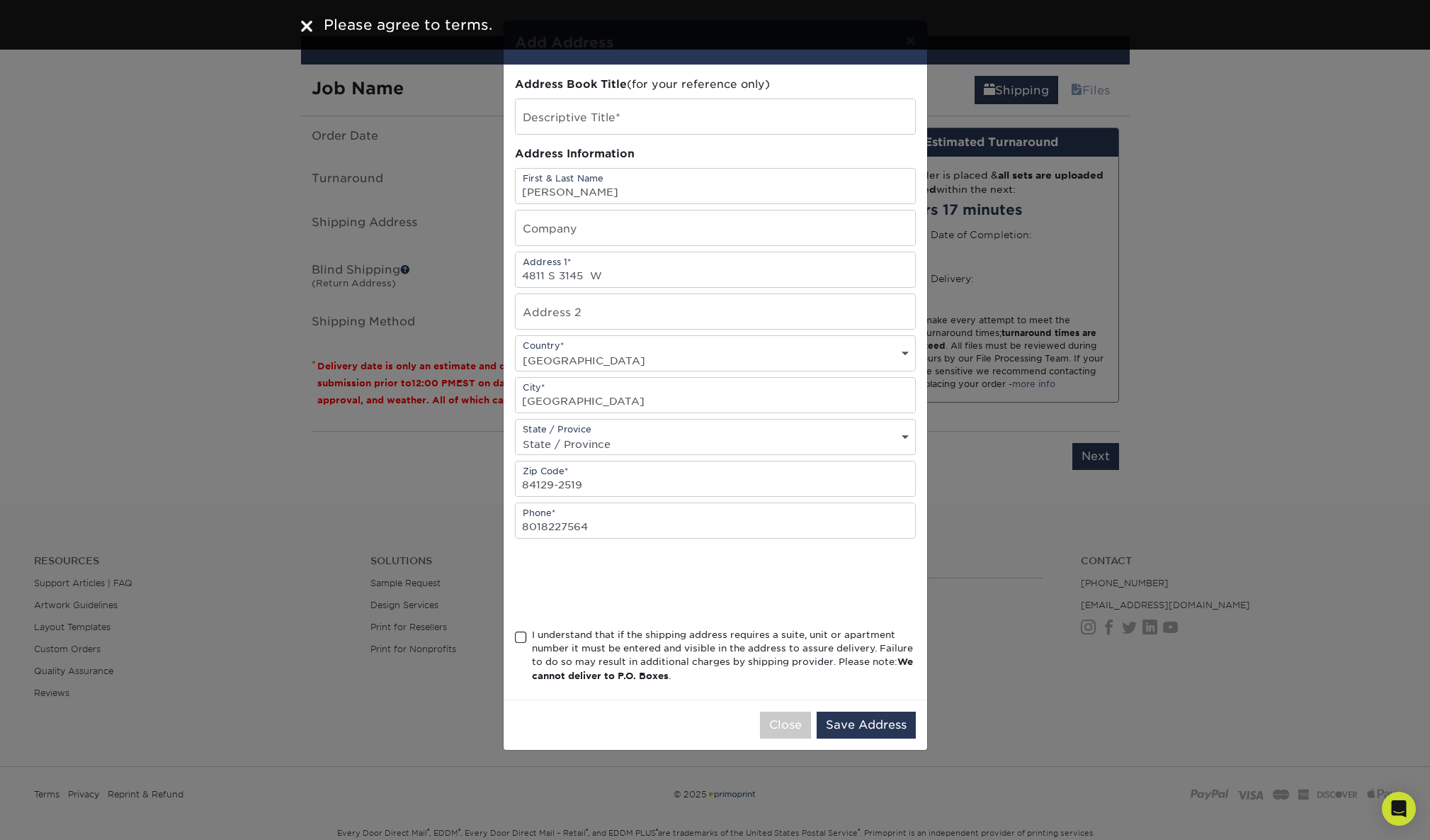
click at [730, 660] on div "I understand that if the shipping address requires a suite, unit or apartment n…" at bounding box center [724, 655] width 384 height 55
click at [0, 0] on input "I understand that if the shipping address requires a suite, unit or apartment n…" at bounding box center [0, 0] width 0 height 0
click at [869, 718] on button "Save Address" at bounding box center [866, 725] width 99 height 27
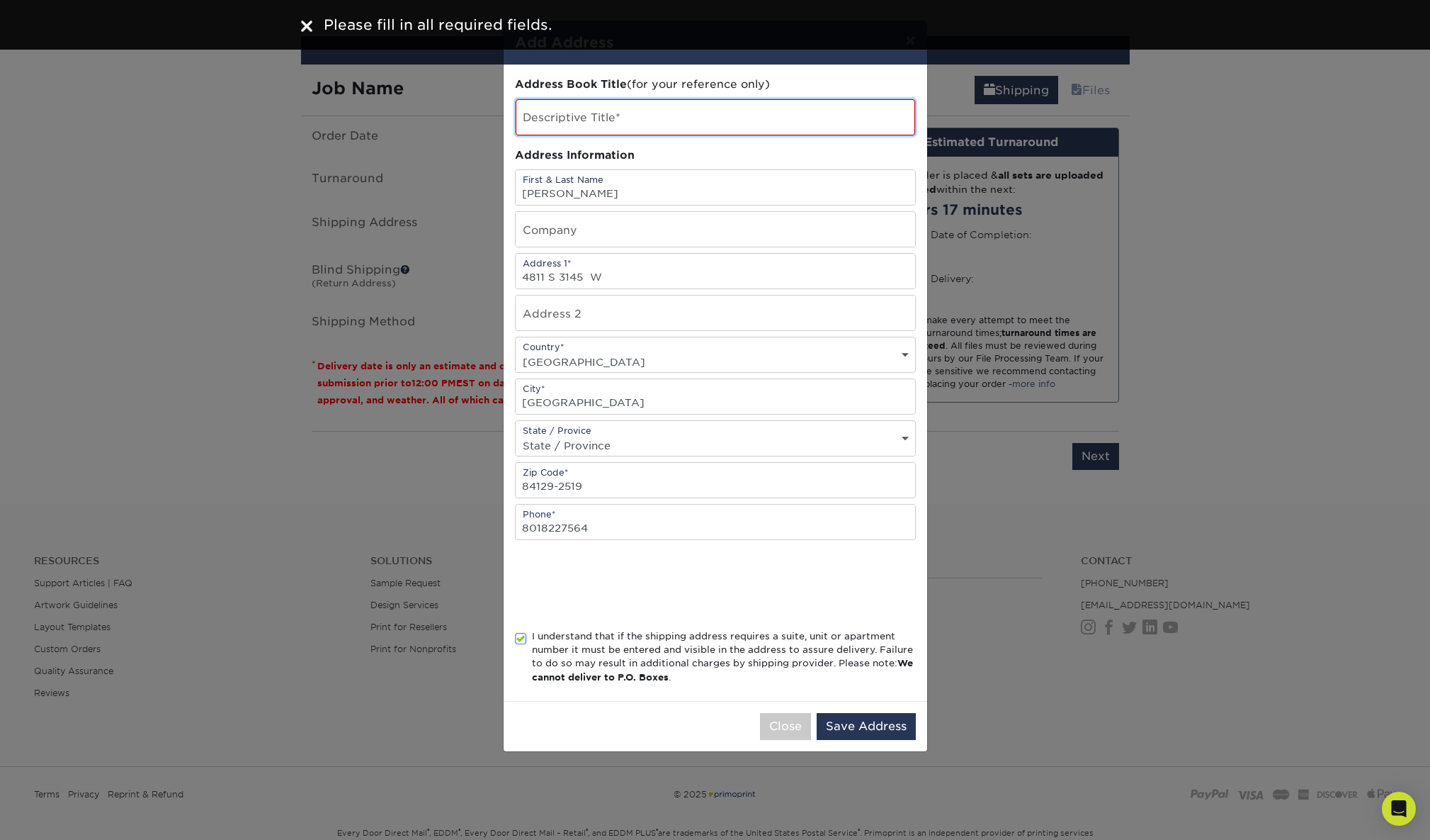
click at [612, 130] on input "text" at bounding box center [715, 117] width 400 height 36
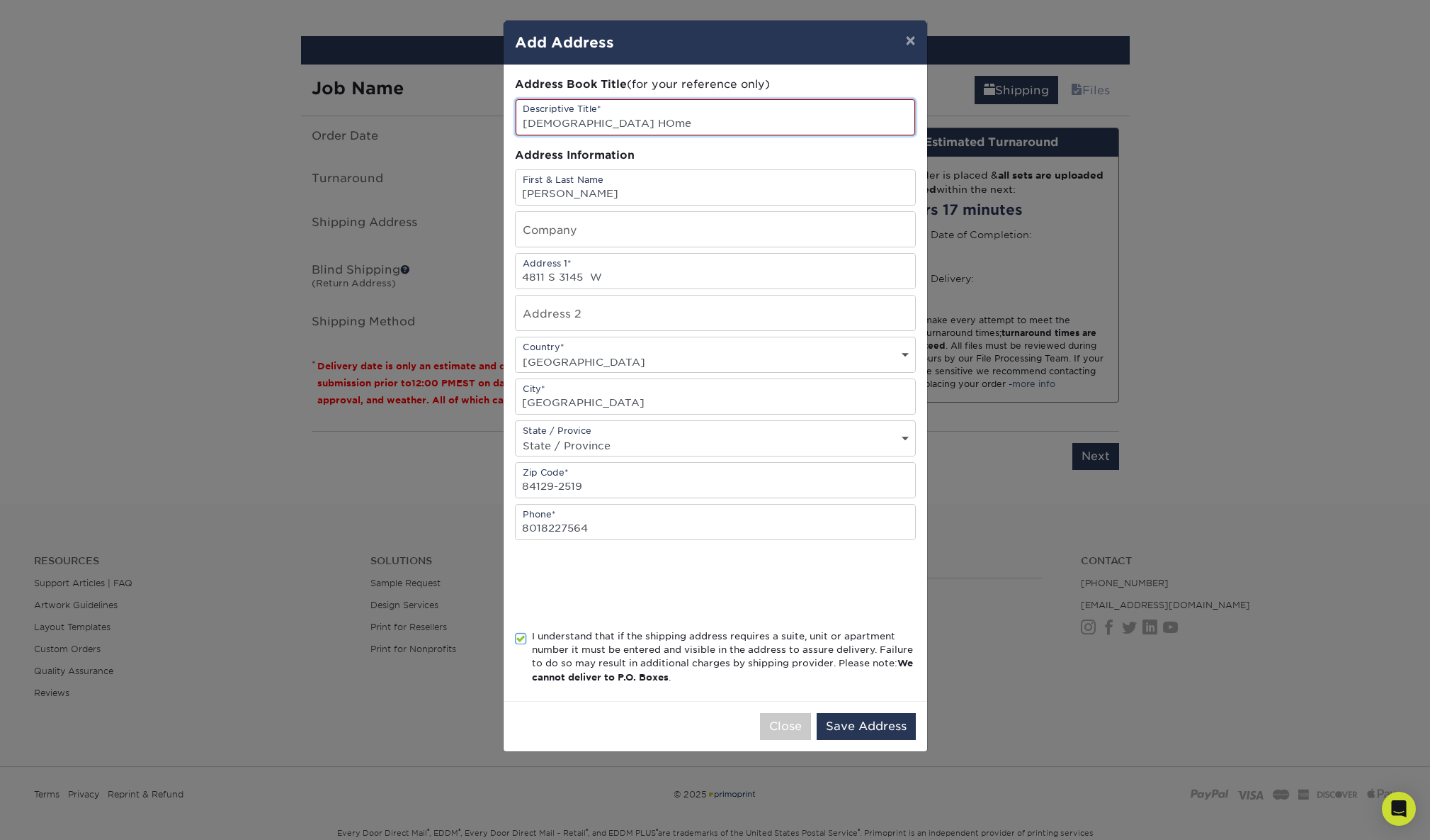
type input "[DEMOGRAPHIC_DATA] HOme"
click at [855, 730] on button "Save Address" at bounding box center [866, 726] width 99 height 27
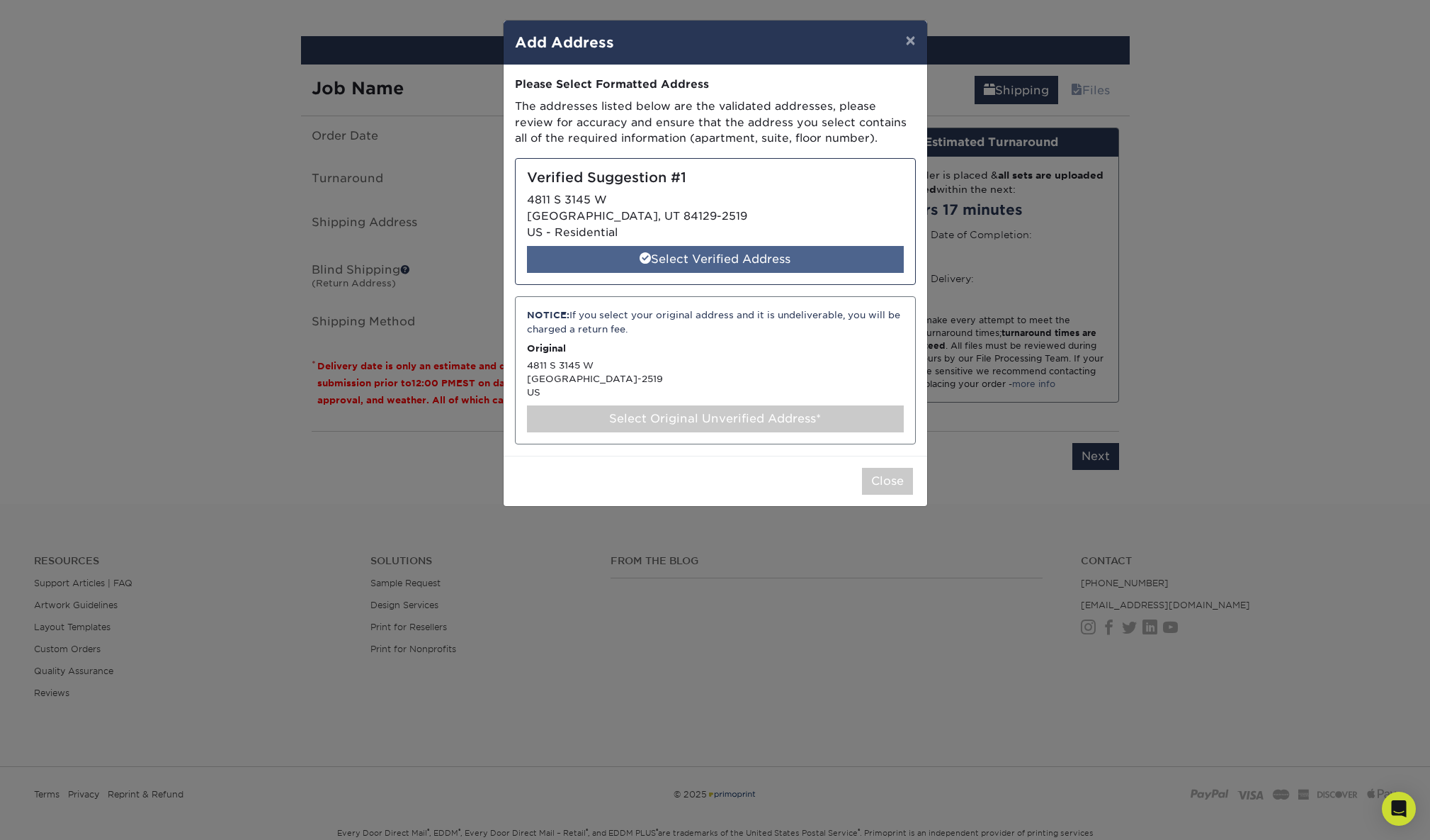
click at [731, 259] on div "Select Verified Address" at bounding box center [715, 259] width 377 height 27
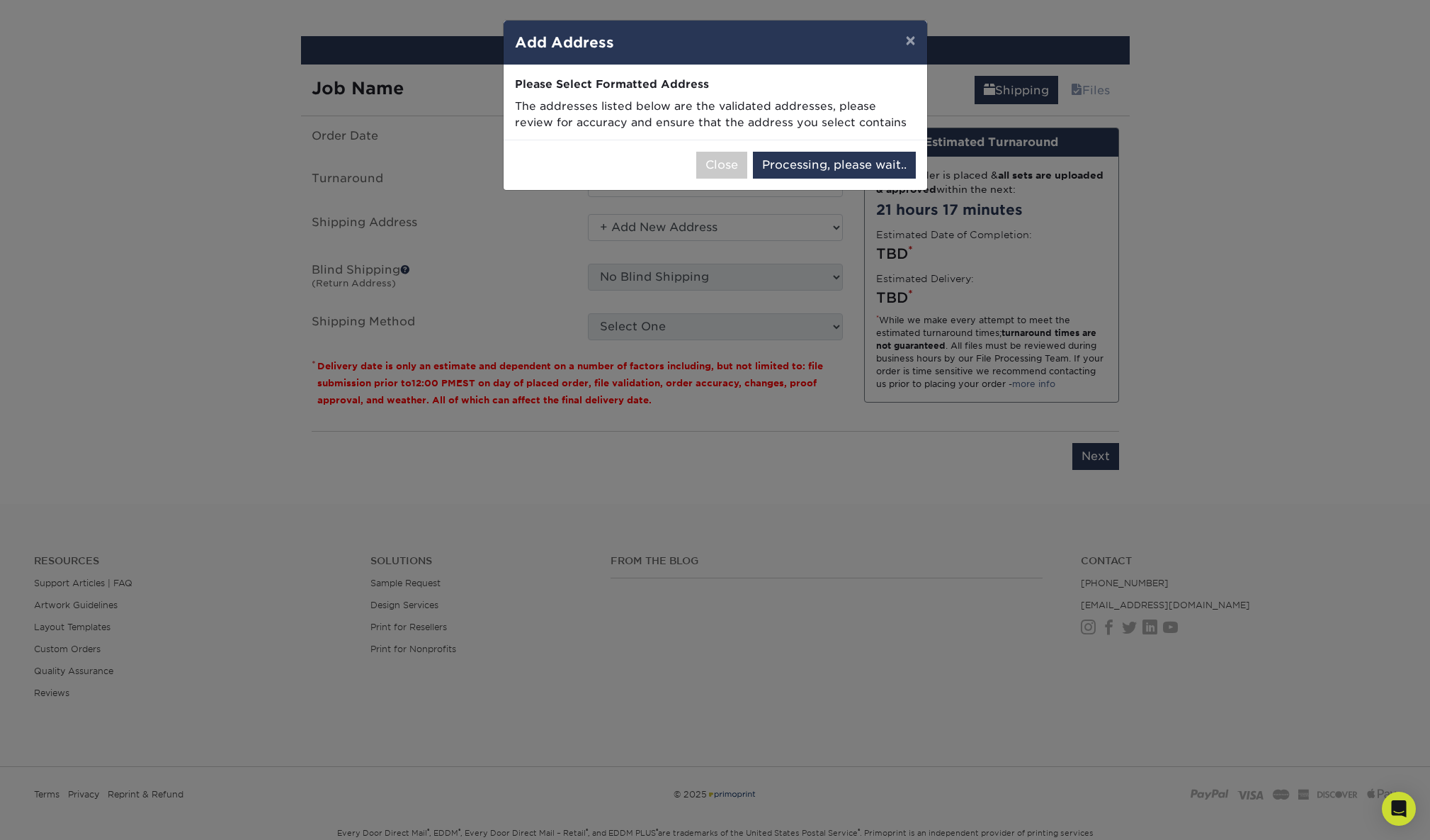
select select "286311"
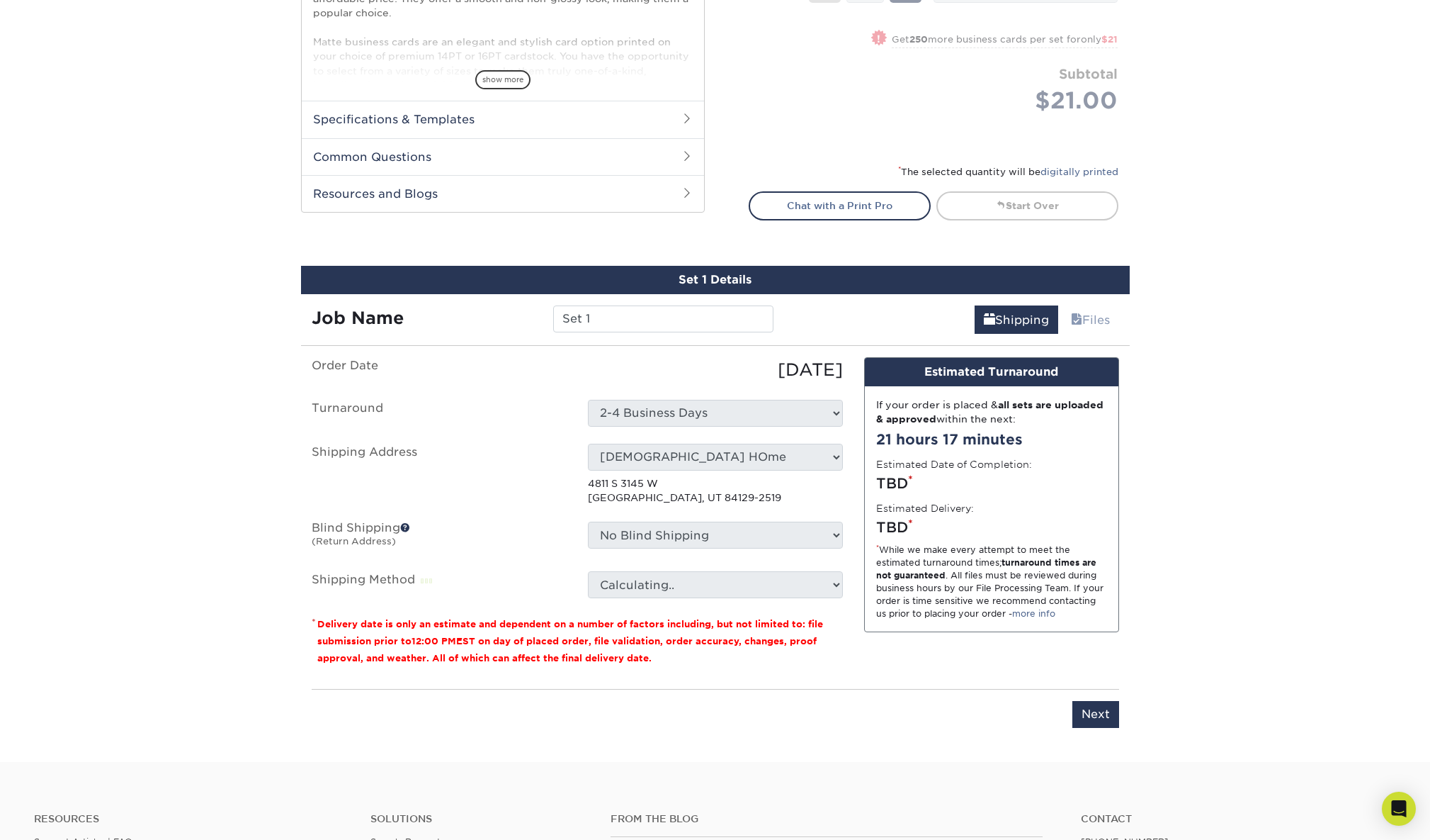
scroll to position [575, 0]
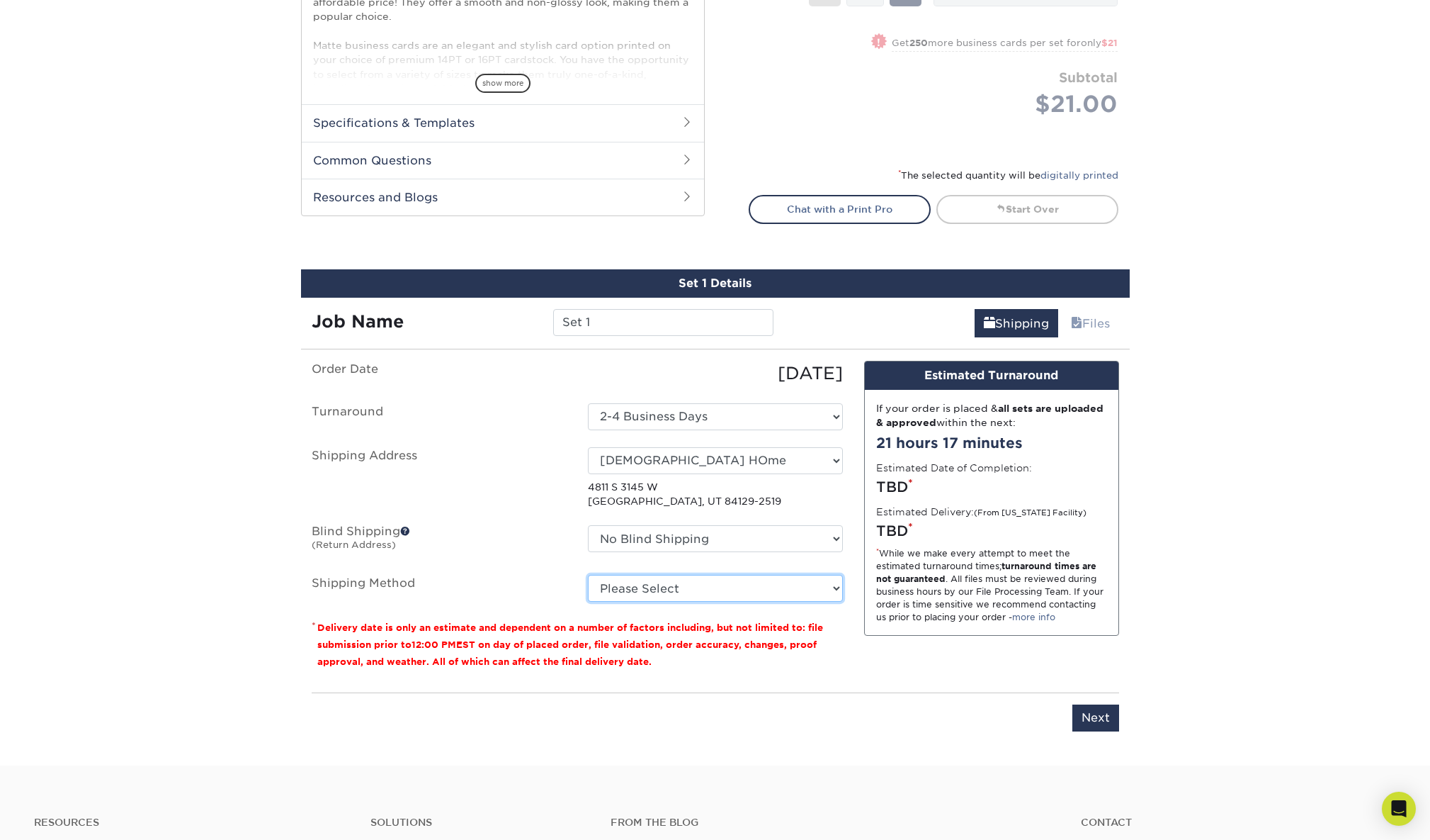
click at [717, 583] on select "Please Select Ground Shipping (+$7.84) 3 Day Shipping Service (+$20.04) 2 Day A…" at bounding box center [715, 588] width 255 height 27
select select "03"
click at [588, 575] on select "Please Select Ground Shipping (+$7.84) 3 Day Shipping Service (+$20.04) 2 Day A…" at bounding box center [715, 588] width 255 height 27
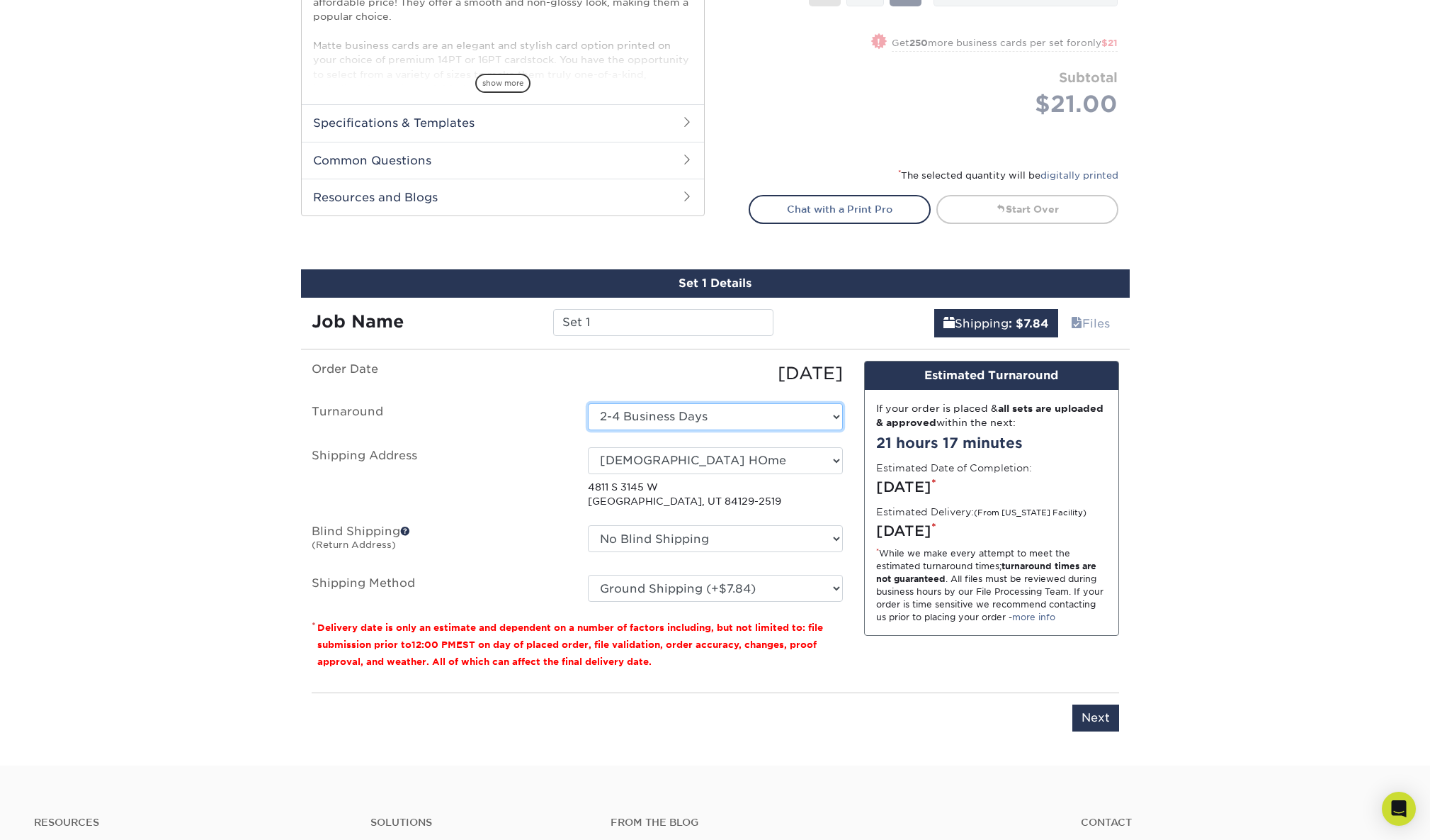
click at [731, 422] on select "Select One 2-4 Business Days 2 Day Next Business Day" at bounding box center [715, 416] width 255 height 27
select select "9fe09f74-13a8-4433-b0c6-7e0e9829344b"
click at [724, 600] on select "Please Select Ground Shipping (+$7.84) 3 Day Shipping Service (+$20.04) 2 Day A…" at bounding box center [715, 588] width 255 height 27
select select "03"
click at [588, 575] on select "Please Select Ground Shipping (+$7.84) 3 Day Shipping Service (+$20.04) 2 Day A…" at bounding box center [715, 588] width 255 height 27
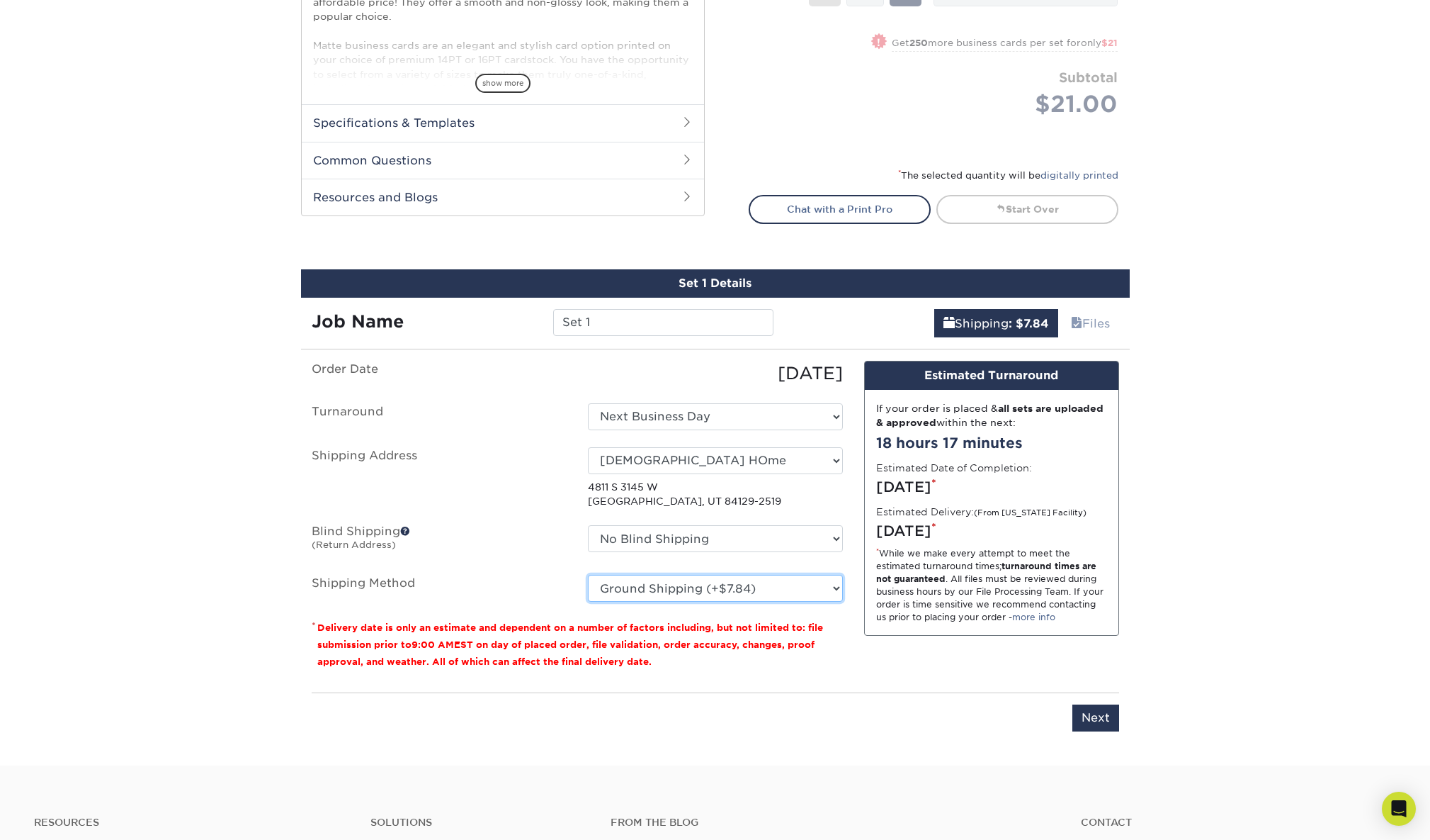
click at [730, 578] on select "Please Select Ground Shipping (+$7.84) 3 Day Shipping Service (+$20.04) 2 Day A…" at bounding box center [715, 588] width 255 height 27
click at [761, 536] on select "No Blind Shipping + Add New Address" at bounding box center [715, 538] width 255 height 27
click at [588, 525] on select "No Blind Shipping + Add New Address" at bounding box center [715, 538] width 255 height 27
click at [798, 455] on select "Select One [PERSON_NAME] HOme + Add New Address - Login" at bounding box center [715, 461] width 255 height 27
click at [588, 447] on select "Select One [PERSON_NAME] HOme + Add New Address - Login" at bounding box center [715, 461] width 255 height 27
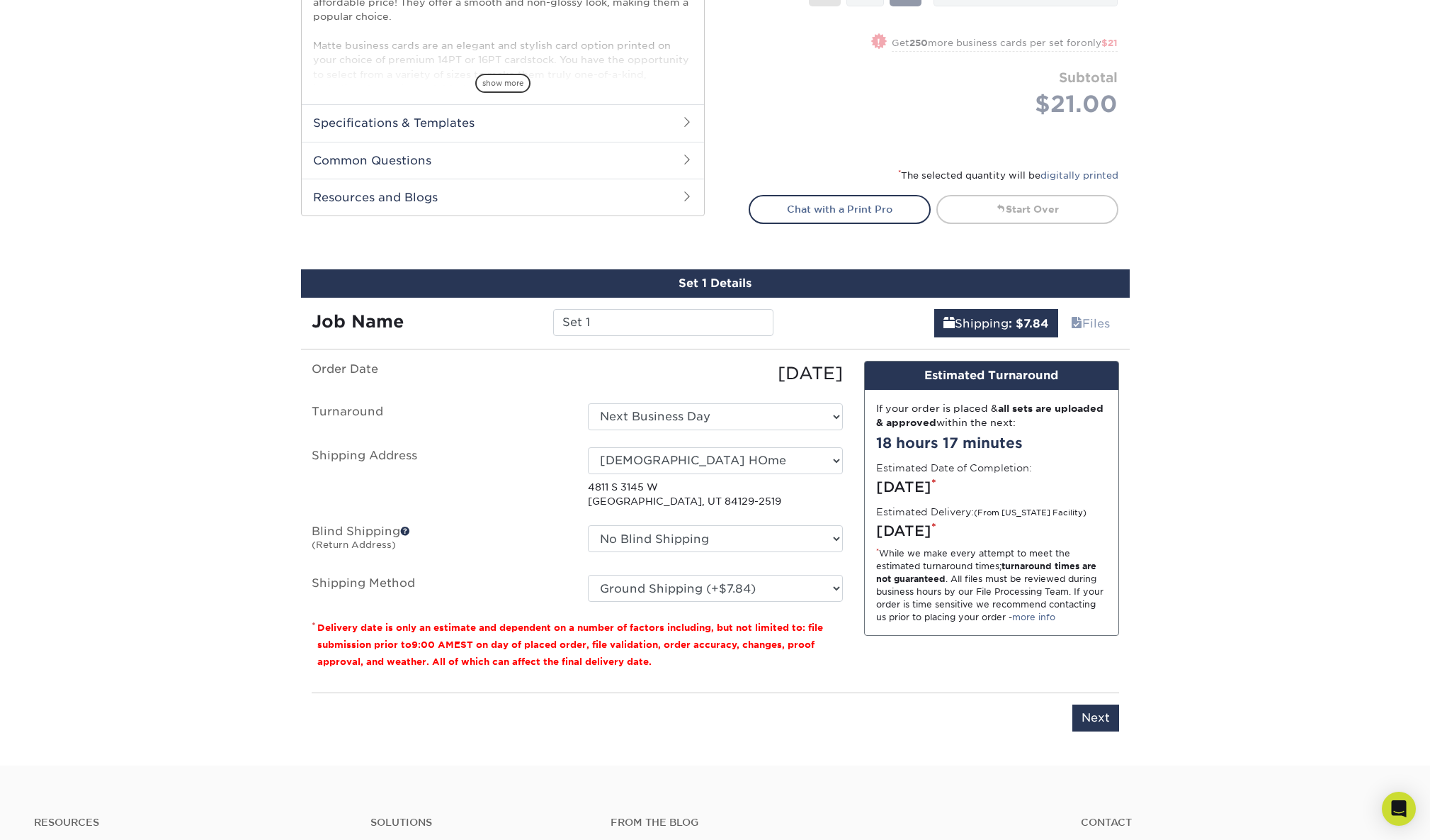
click at [1219, 376] on div "Products Business Cards Matte Business Cards Previous Next 100 $ 9" at bounding box center [715, 141] width 1430 height 1249
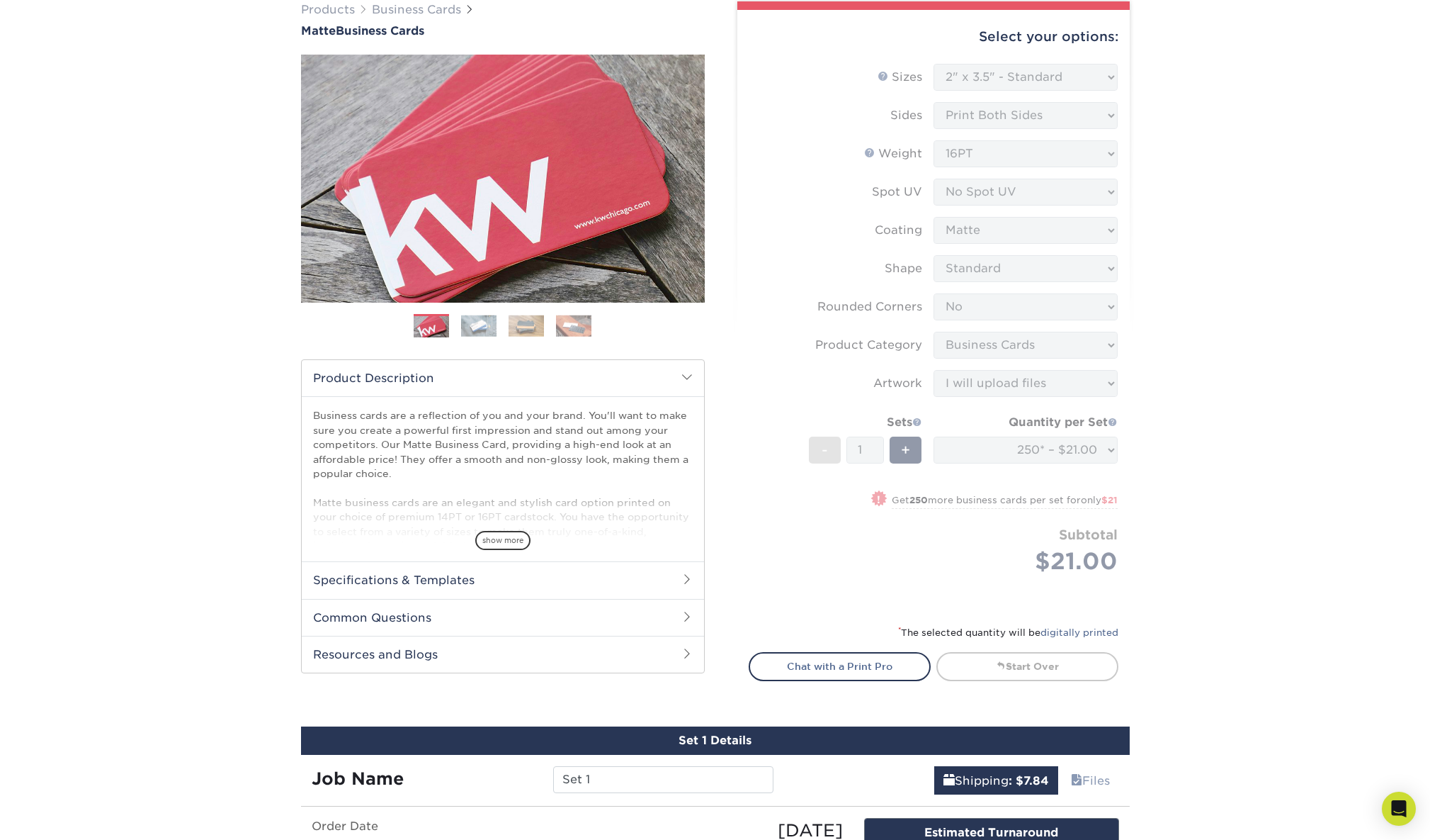
scroll to position [0, 0]
